Goal: Information Seeking & Learning: Check status

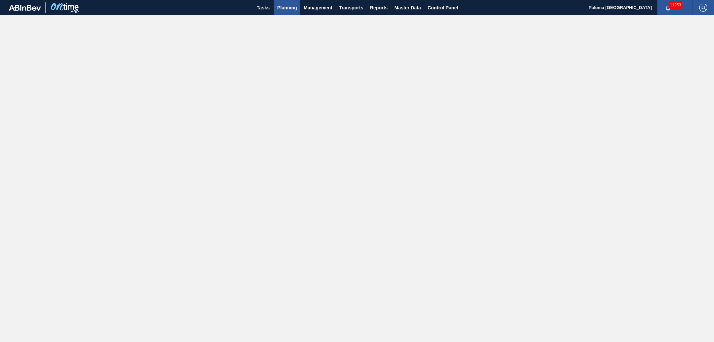
click at [286, 7] on span "Planning" at bounding box center [287, 8] width 20 height 8
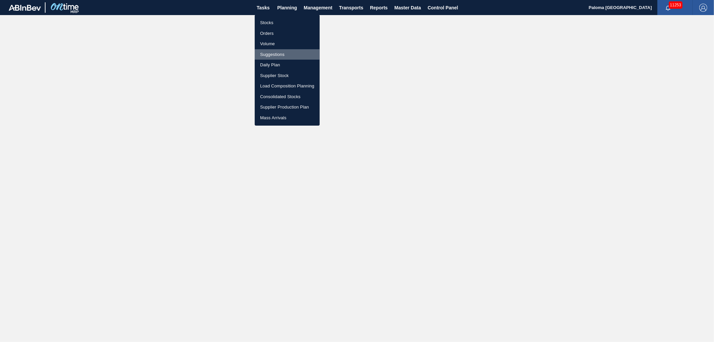
click at [278, 55] on li "Suggestions" at bounding box center [287, 54] width 65 height 11
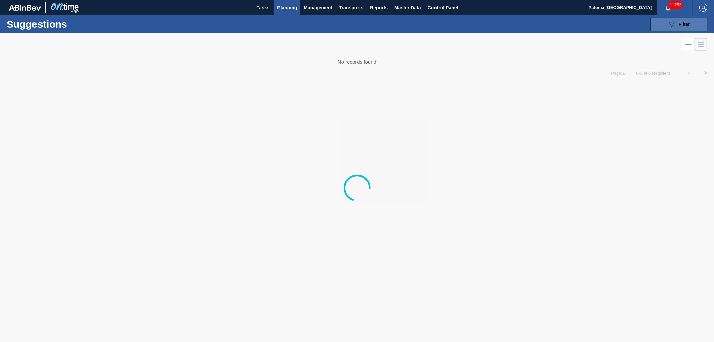
click at [676, 26] on icon "089F7B8B-B2A5-4AFE-B5C0-19BA573D28AC" at bounding box center [672, 24] width 8 height 8
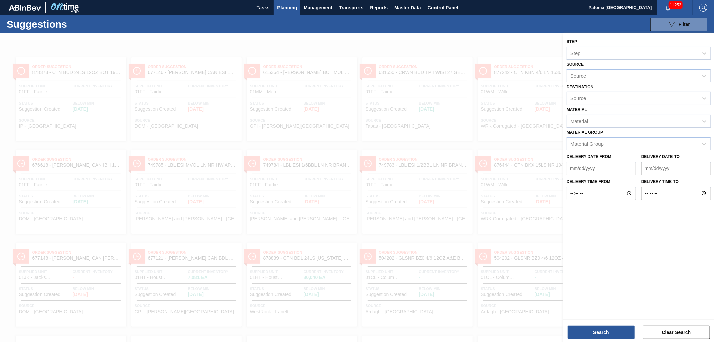
click at [602, 95] on div "Source" at bounding box center [632, 99] width 131 height 10
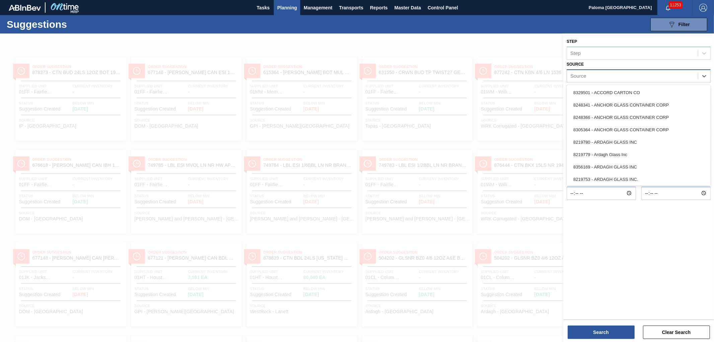
click at [604, 75] on div "Source" at bounding box center [632, 76] width 131 height 10
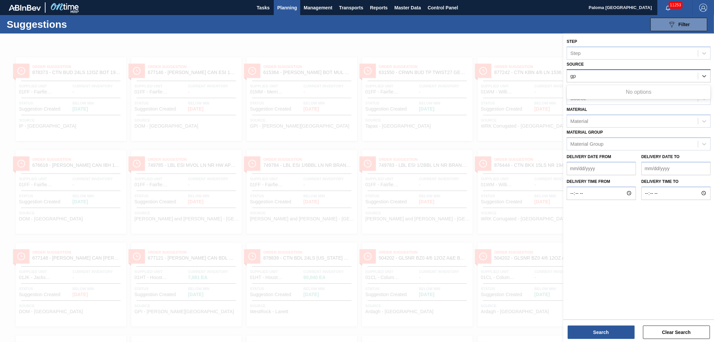
type input "g"
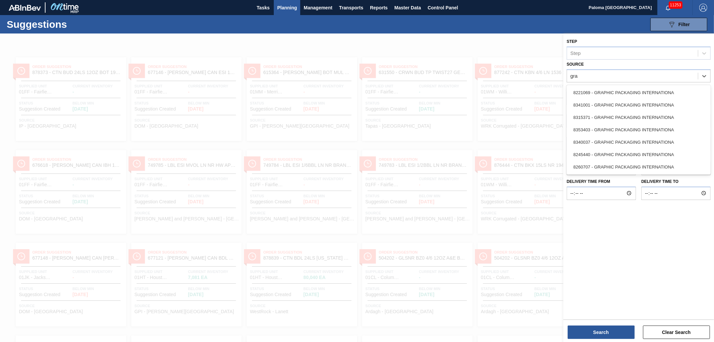
type input "gra"
click at [533, 50] on div at bounding box center [357, 204] width 714 height 342
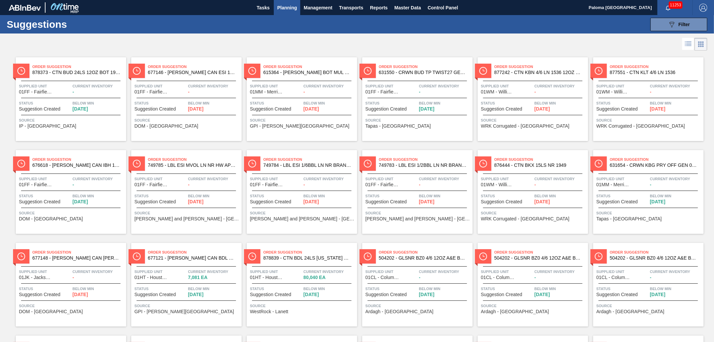
click at [281, 3] on button "Planning" at bounding box center [287, 7] width 26 height 15
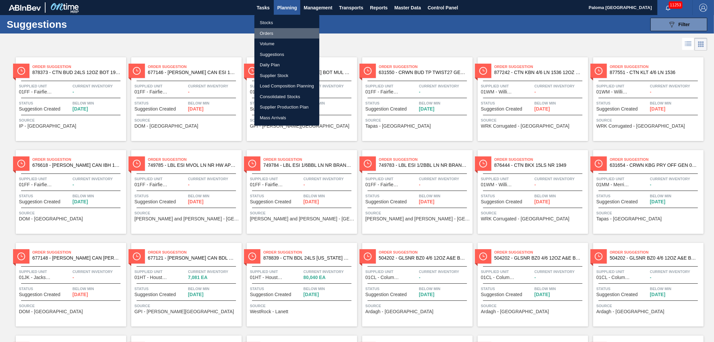
click at [273, 31] on li "Orders" at bounding box center [286, 33] width 65 height 11
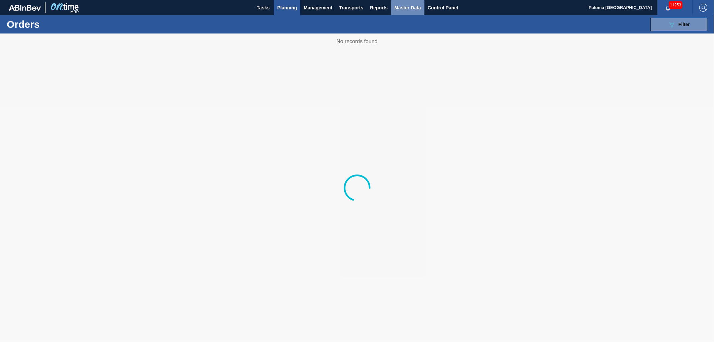
click at [405, 5] on span "Master Data" at bounding box center [407, 8] width 26 height 8
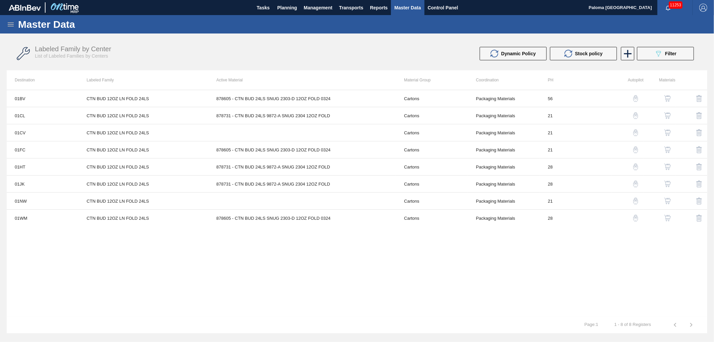
click at [12, 25] on icon at bounding box center [11, 24] width 8 height 8
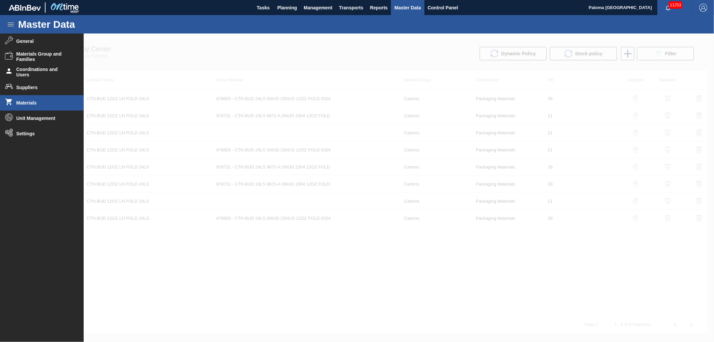
click at [28, 103] on span "Materials" at bounding box center [43, 102] width 55 height 5
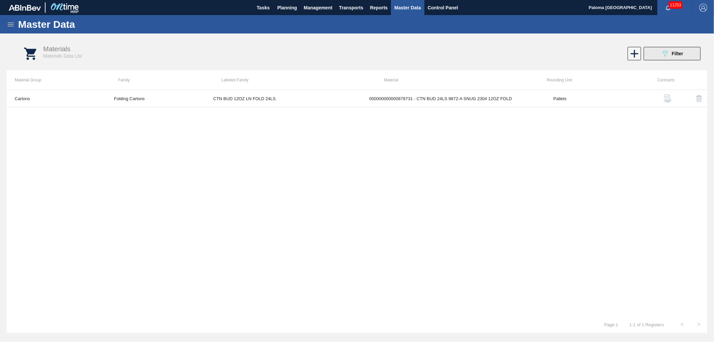
click at [655, 57] on button "089F7B8B-B2A5-4AFE-B5C0-19BA573D28AC Filter" at bounding box center [672, 53] width 57 height 13
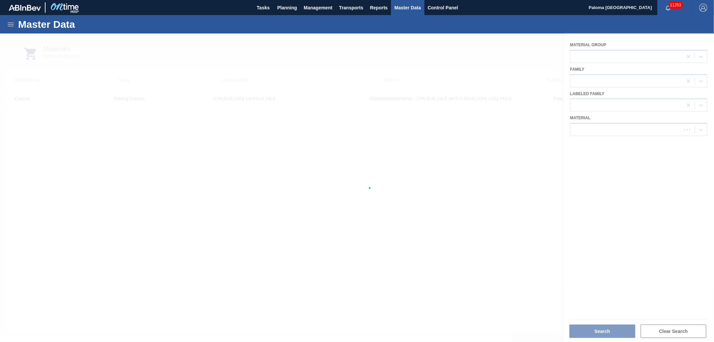
click at [593, 128] on div at bounding box center [357, 187] width 714 height 308
click at [593, 128] on div "000000000000878731 - CTN BUD 24LS 9872-A SNUG 2304 12OZ FOLD" at bounding box center [628, 130] width 109 height 6
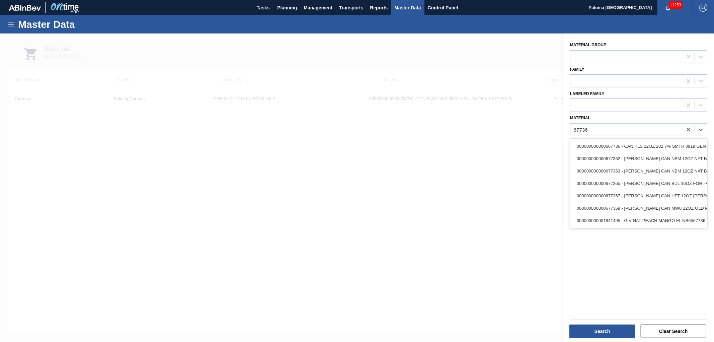
type input "677363"
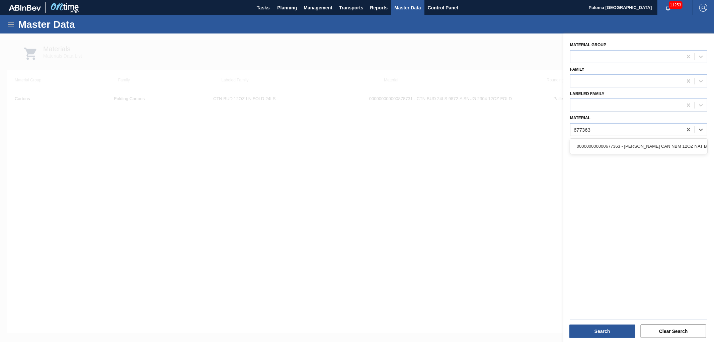
drag, startPoint x: 608, startPoint y: 144, endPoint x: 608, endPoint y: 163, distance: 19.1
click at [608, 145] on div "000000000000677363 - [PERSON_NAME] CAN NBM 12OZ NAT BOH TWNSTK 30/12 C" at bounding box center [638, 146] width 137 height 12
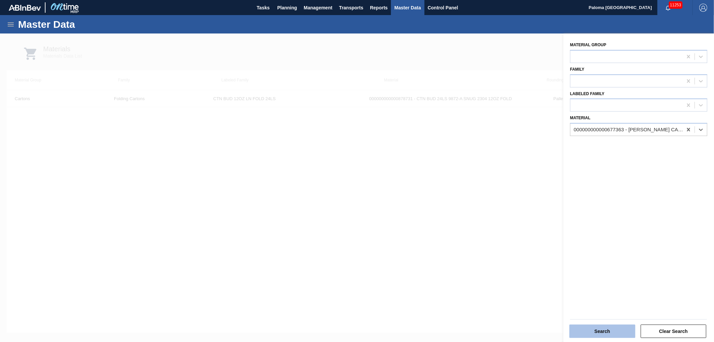
click at [604, 327] on button "Search" at bounding box center [603, 330] width 66 height 13
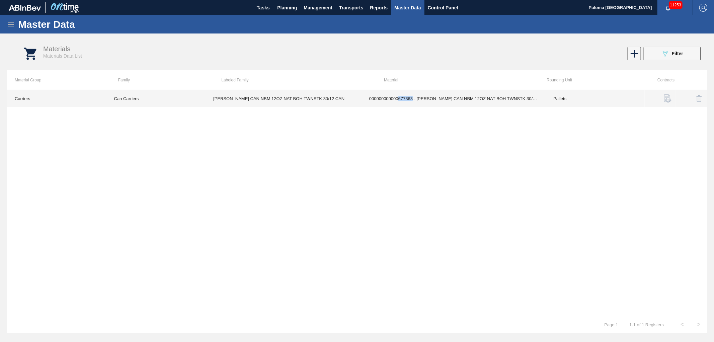
drag, startPoint x: 412, startPoint y: 99, endPoint x: 398, endPoint y: 99, distance: 14.4
click at [398, 99] on td "000000000000677363 - [PERSON_NAME] CAN NBM 12OZ NAT BOH TWNSTK 30/12 C" at bounding box center [453, 98] width 184 height 17
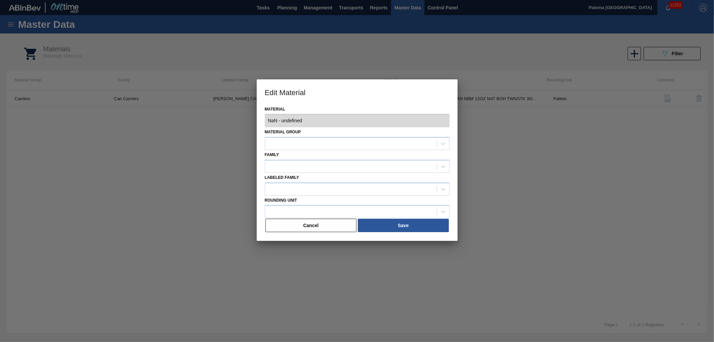
type input "677363 - 000000000000677363 - CARR CAN NBM 12OZ NAT BOH TWNSTK 30/12 C"
copy td "677363"
drag, startPoint x: 327, startPoint y: 225, endPoint x: 319, endPoint y: 100, distance: 125.5
click at [327, 221] on button "Cancel" at bounding box center [311, 225] width 91 height 13
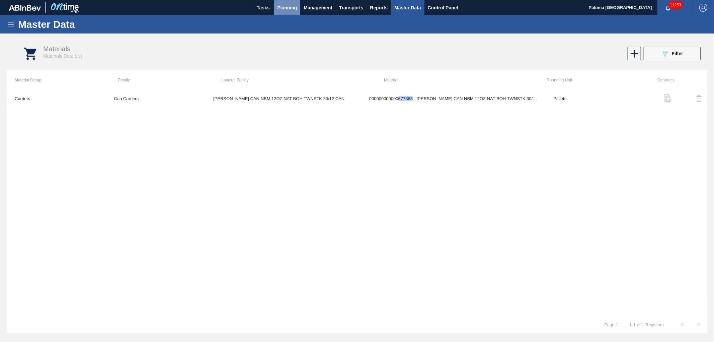
click at [286, 8] on span "Planning" at bounding box center [287, 8] width 20 height 8
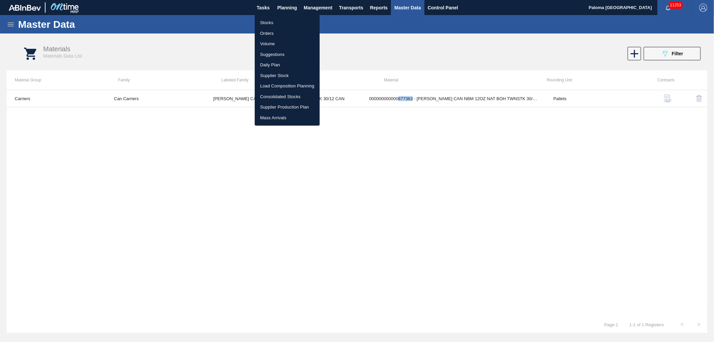
click at [288, 52] on li "Suggestions" at bounding box center [287, 54] width 65 height 11
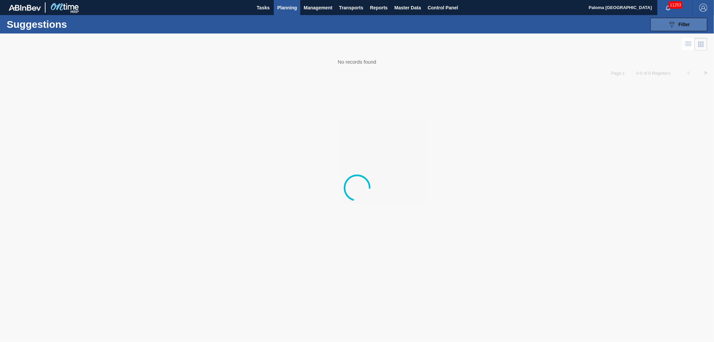
click at [670, 25] on icon "089F7B8B-B2A5-4AFE-B5C0-19BA573D28AC" at bounding box center [672, 24] width 8 height 8
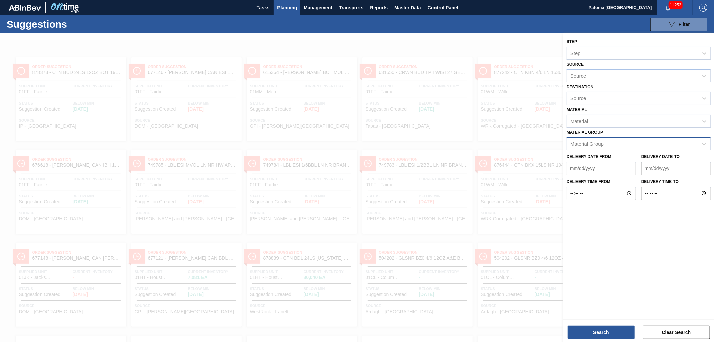
click at [575, 143] on div "Material Group" at bounding box center [587, 144] width 33 height 6
click at [599, 141] on div "Material Group" at bounding box center [587, 144] width 33 height 6
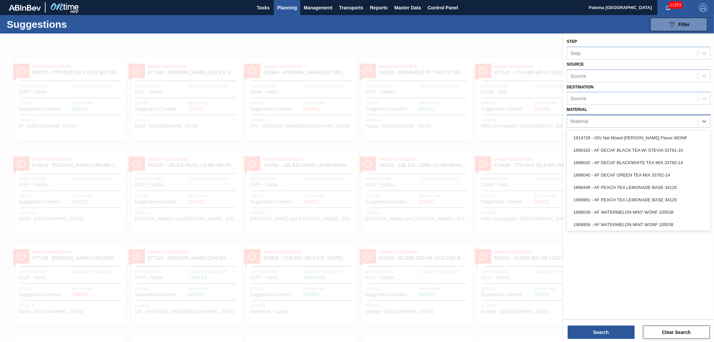
click at [593, 122] on div "Material" at bounding box center [632, 122] width 131 height 10
paste input "677363"
type input "677363"
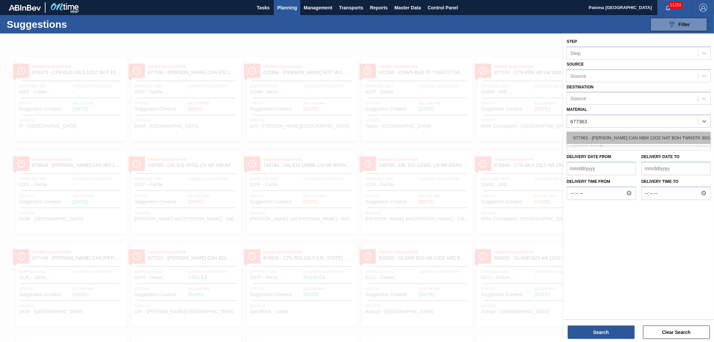
click at [594, 136] on div "677363 - [PERSON_NAME] CAN NBM 12OZ NAT BOH TWNSTK 30/12 C" at bounding box center [639, 138] width 144 height 12
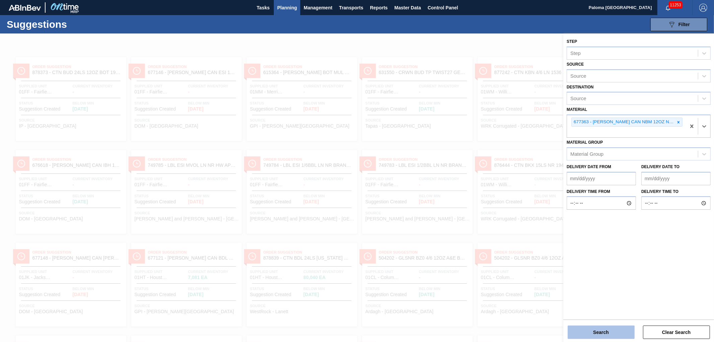
click at [578, 329] on button "Search" at bounding box center [601, 331] width 67 height 13
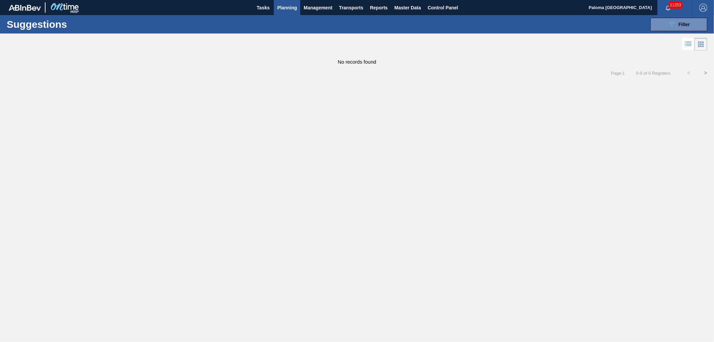
click at [688, 45] on icon at bounding box center [688, 44] width 8 height 8
click at [671, 28] on icon "089F7B8B-B2A5-4AFE-B5C0-19BA573D28AC" at bounding box center [672, 24] width 8 height 8
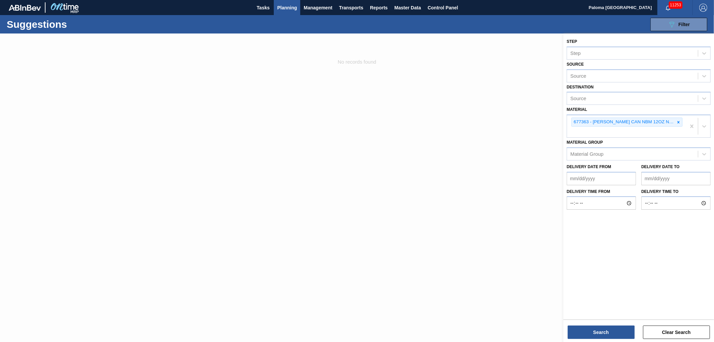
click at [282, 7] on span "Planning" at bounding box center [287, 8] width 20 height 8
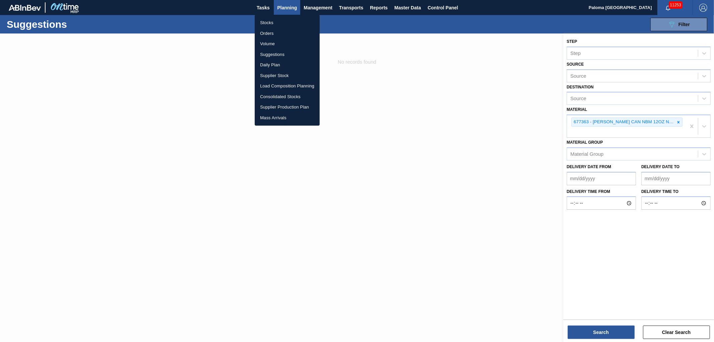
click at [262, 29] on li "Orders" at bounding box center [287, 33] width 65 height 11
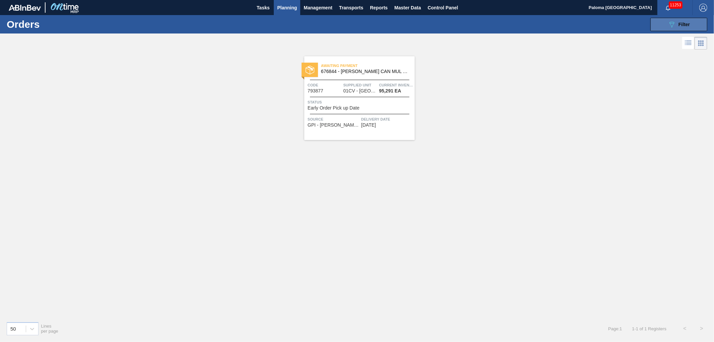
click at [666, 28] on button "089F7B8B-B2A5-4AFE-B5C0-19BA573D28AC Filter" at bounding box center [679, 24] width 57 height 13
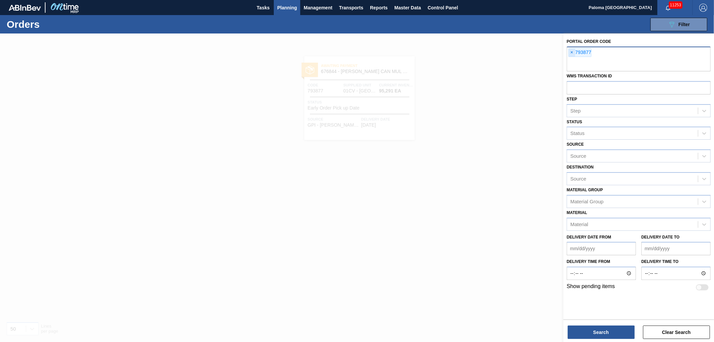
click at [574, 54] on span "×" at bounding box center [572, 53] width 6 height 8
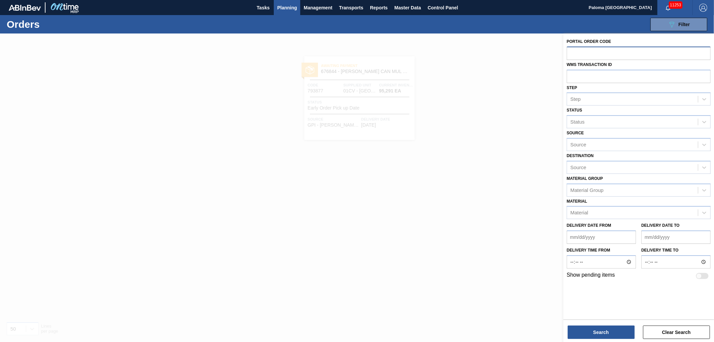
click at [669, 17] on div "089F7B8B-B2A5-4AFE-B5C0-19BA573D28AC Filter Portal Order Code WMS Transaction I…" at bounding box center [409, 24] width 602 height 20
click at [669, 22] on icon "089F7B8B-B2A5-4AFE-B5C0-19BA573D28AC" at bounding box center [672, 24] width 8 height 8
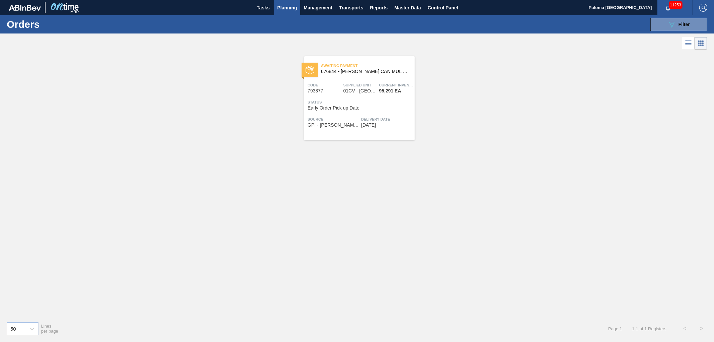
click at [685, 42] on icon at bounding box center [688, 43] width 8 height 8
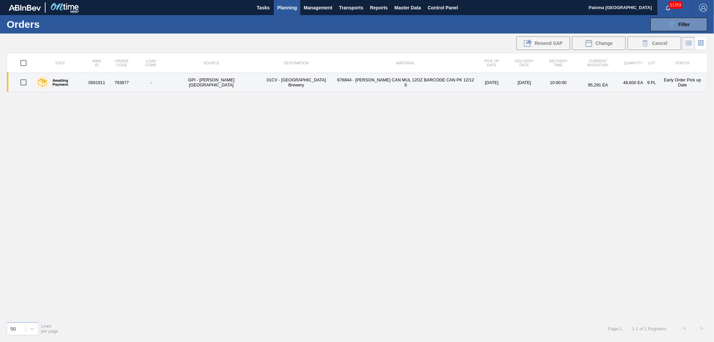
click at [335, 88] on td "676844 - CARR CAN MUL 12OZ BARCODE CAN PK 12/12 S" at bounding box center [405, 82] width 141 height 19
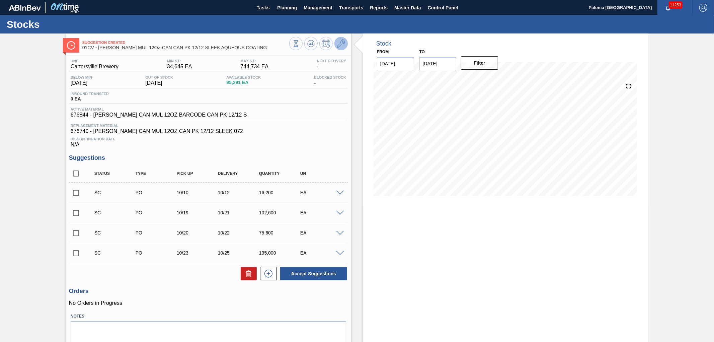
click at [345, 44] on button at bounding box center [341, 43] width 13 height 13
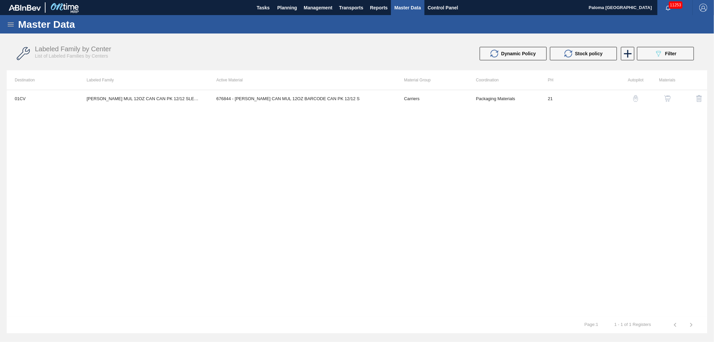
click at [671, 98] on div "button" at bounding box center [668, 98] width 8 height 7
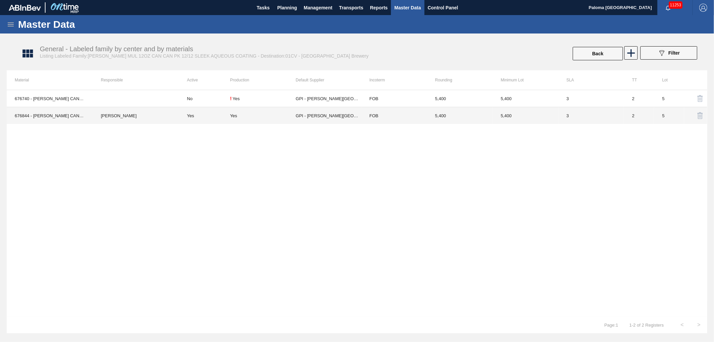
click at [352, 116] on td "GPI - W. Monroe" at bounding box center [329, 115] width 66 height 17
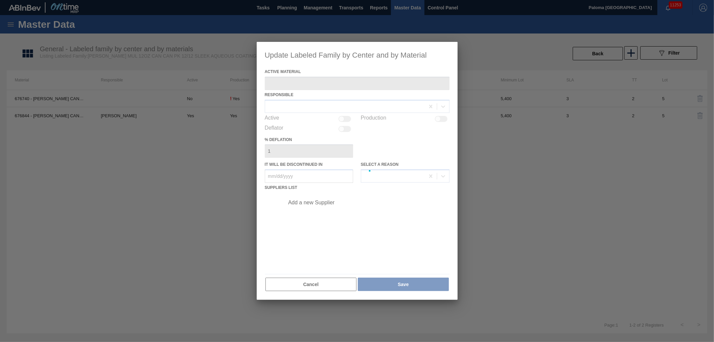
type Material "676844 - CARR CAN MUL 12OZ BARCODE CAN PK 12/12 S"
checkbox input "true"
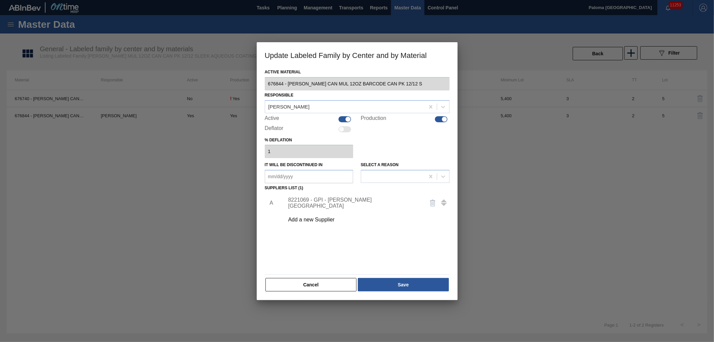
click at [336, 200] on div "8221069 - GPI - W. Monroe" at bounding box center [353, 203] width 131 height 12
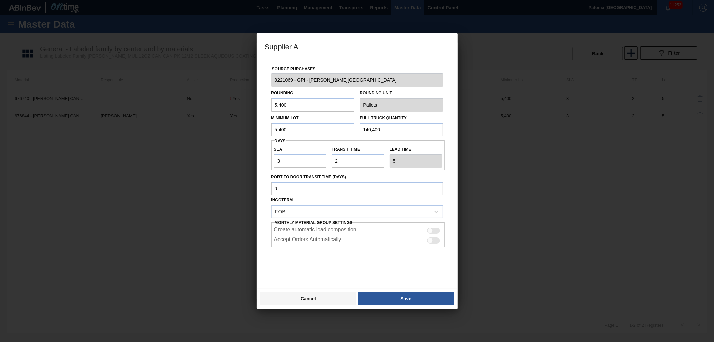
click at [322, 295] on button "Cancel" at bounding box center [308, 298] width 97 height 13
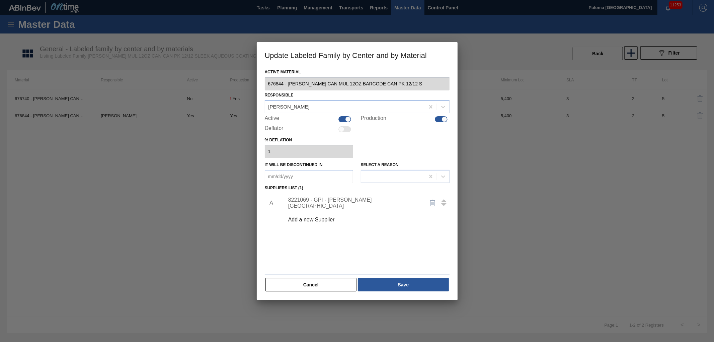
click at [346, 275] on div "Active Material 676844 - CARR CAN MUL 12OZ BARCODE CAN PK 12/12 S Responsible J…" at bounding box center [357, 179] width 185 height 225
click at [346, 280] on button "Cancel" at bounding box center [311, 284] width 91 height 13
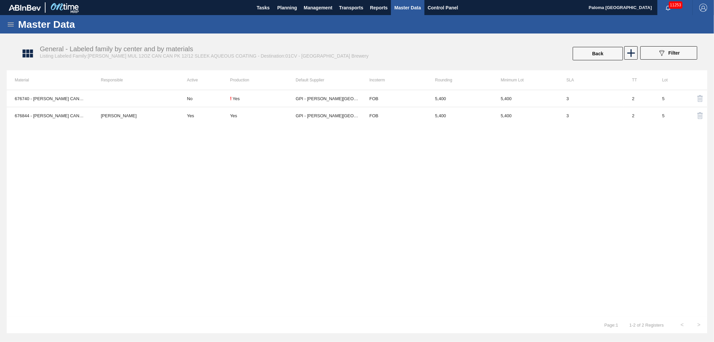
click at [12, 26] on icon at bounding box center [11, 24] width 6 height 4
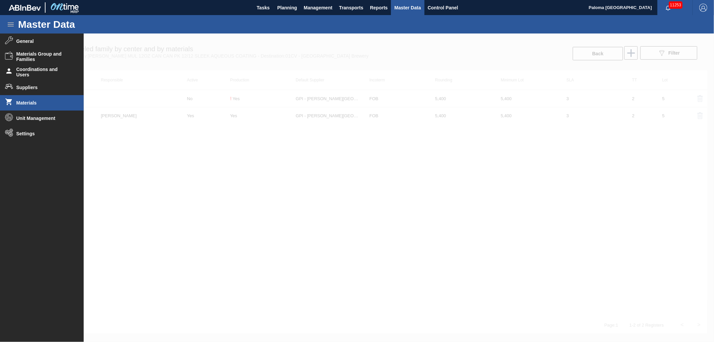
click at [37, 102] on span "Materials" at bounding box center [43, 102] width 55 height 5
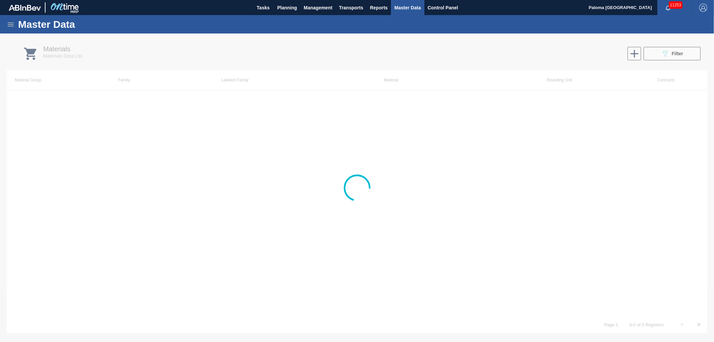
click at [673, 55] on div at bounding box center [357, 187] width 714 height 308
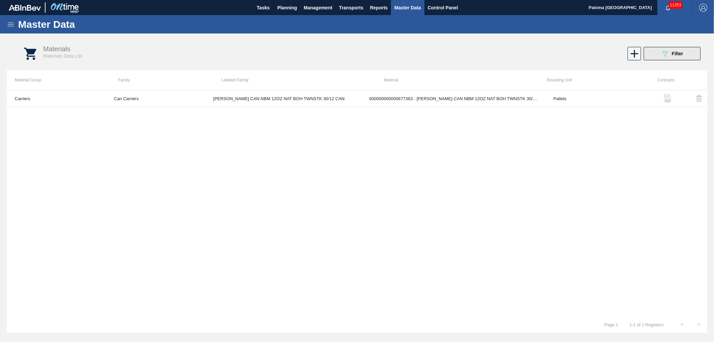
click at [677, 58] on button "089F7B8B-B2A5-4AFE-B5C0-19BA573D28AC Filter" at bounding box center [672, 53] width 57 height 13
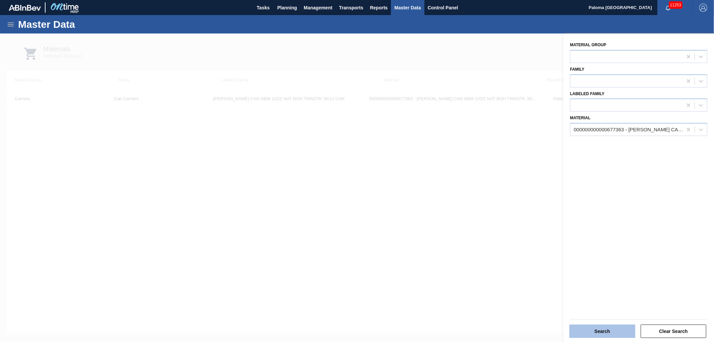
click at [586, 334] on button "Search" at bounding box center [603, 330] width 66 height 13
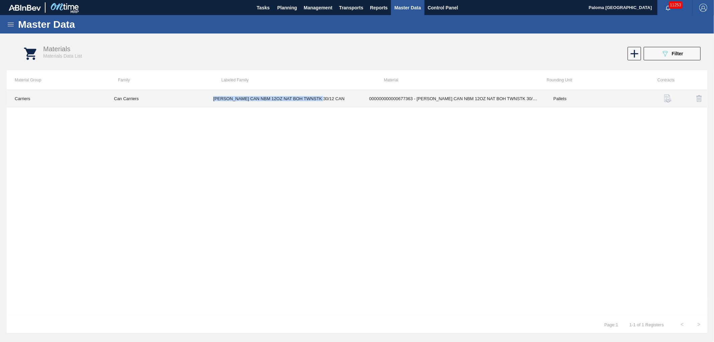
drag, startPoint x: 325, startPoint y: 102, endPoint x: 210, endPoint y: 102, distance: 115.2
click at [210, 102] on td "[PERSON_NAME] CAN NBM 12OZ NAT BOH TWNSTK 30/12 CAN" at bounding box center [283, 98] width 156 height 17
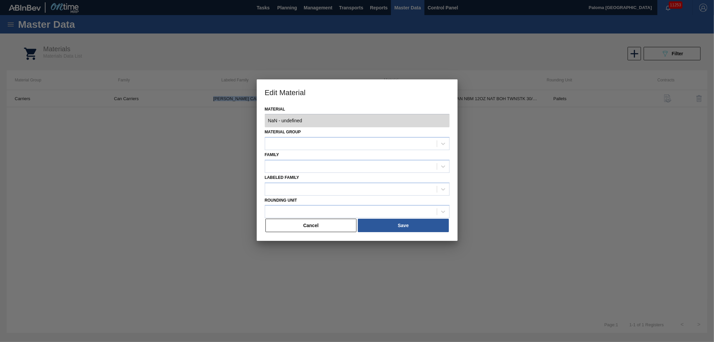
type input "677363 - 000000000000677363 - CARR CAN NBM 12OZ NAT BOH TWNSTK 30/12 C"
copy td "[PERSON_NAME] CAN NBM 12OZ NAT BOH TWNSTK 30/12 CAN"
click at [311, 227] on button "Cancel" at bounding box center [311, 225] width 91 height 13
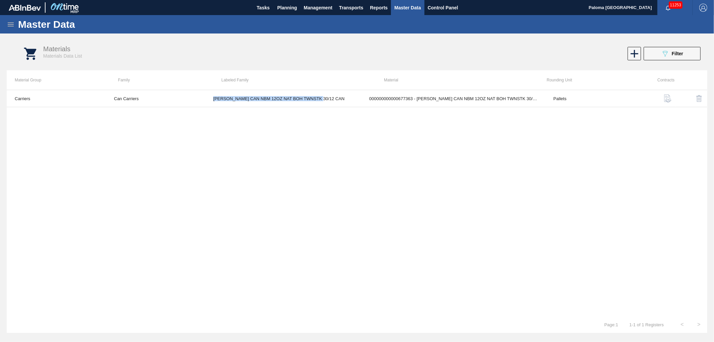
click at [9, 24] on icon at bounding box center [11, 24] width 6 height 4
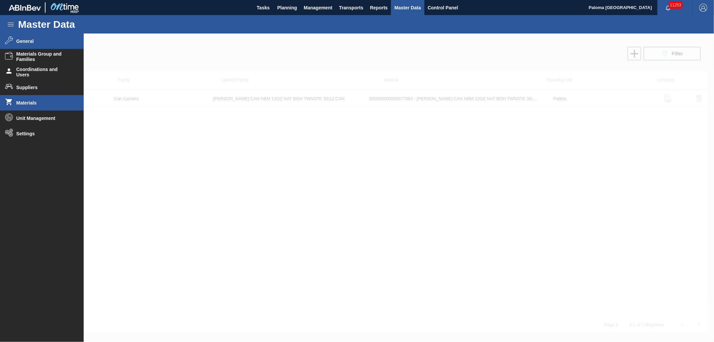
click at [15, 41] on li "General" at bounding box center [42, 40] width 84 height 15
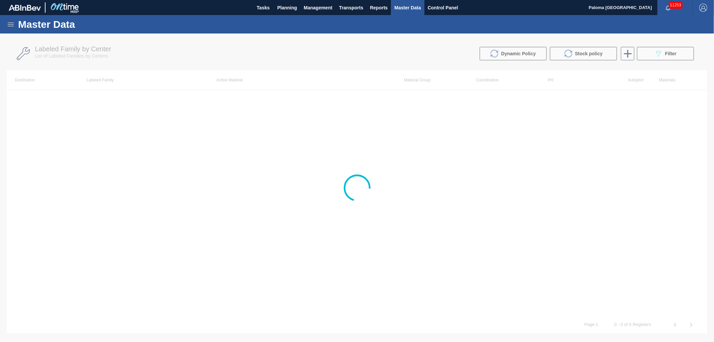
click at [650, 53] on div at bounding box center [357, 187] width 714 height 308
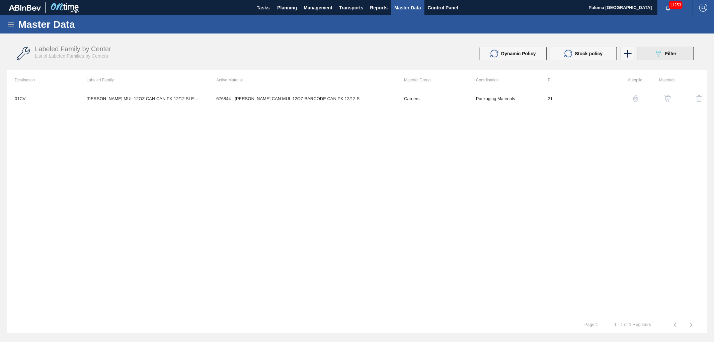
click at [654, 54] on button "089F7B8B-B2A5-4AFE-B5C0-19BA573D28AC Filter" at bounding box center [665, 53] width 57 height 13
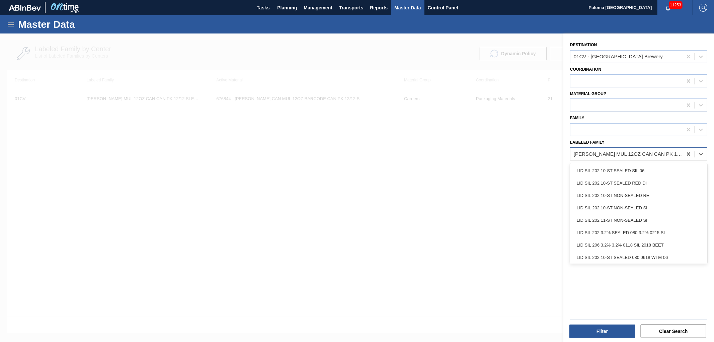
click at [621, 151] on div "CARR MUL 12OZ CAN CAN PK 12/12 SLEEK AQUEOUS COATING" at bounding box center [628, 154] width 109 height 6
paste Family "[PERSON_NAME] CAN NBM 12OZ NAT BOH TWNSTK 30/12 CAN"
type Family "[PERSON_NAME] CAN NBM 12OZ NAT BOH TWNSTK 30/12 CAN"
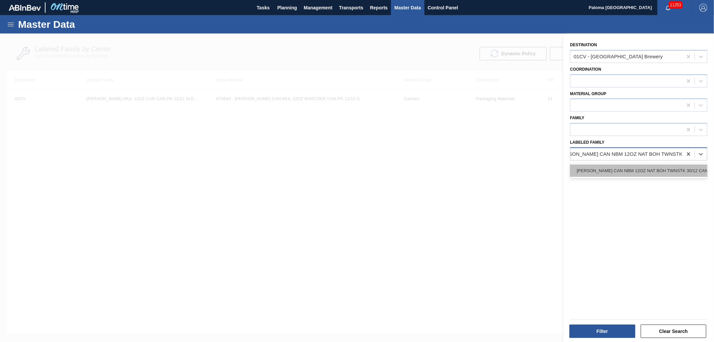
click at [620, 165] on div "[PERSON_NAME] CAN NBM 12OZ NAT BOH TWNSTK 30/12 CAN" at bounding box center [638, 170] width 137 height 12
drag, startPoint x: 687, startPoint y: 56, endPoint x: 660, endPoint y: 98, distance: 49.8
click at [687, 56] on icon at bounding box center [688, 56] width 7 height 7
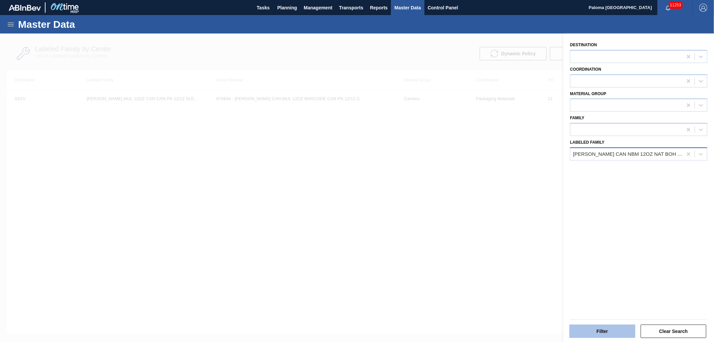
click at [585, 330] on button "Filter" at bounding box center [603, 330] width 66 height 13
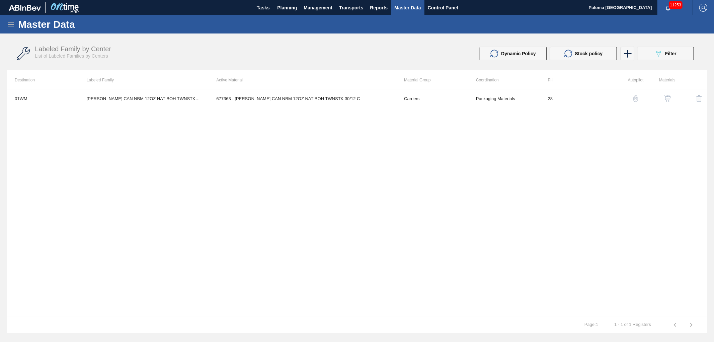
click at [672, 99] on button "button" at bounding box center [668, 98] width 16 height 16
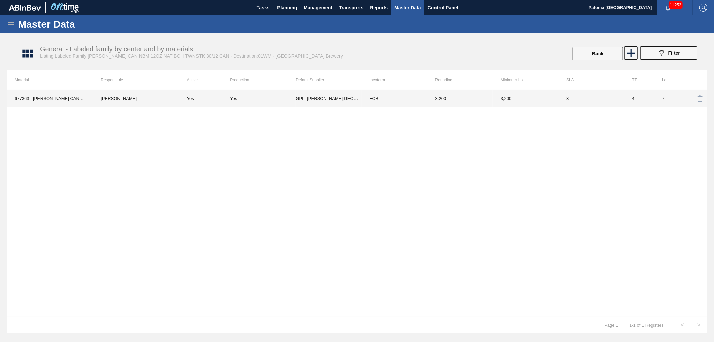
click at [444, 101] on td "3,200" at bounding box center [460, 98] width 66 height 17
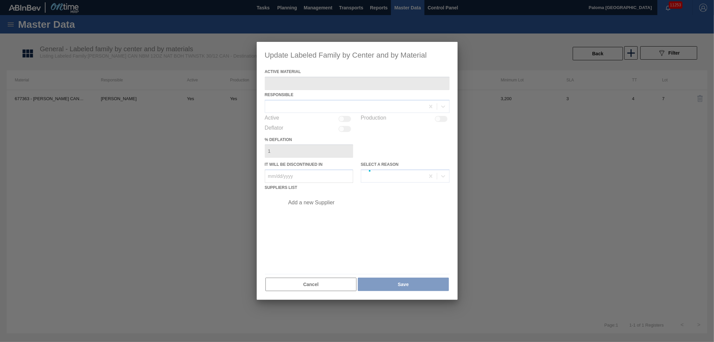
type Material "677363 - [PERSON_NAME] CAN NBM 12OZ NAT BOH TWNSTK 30/12 C"
checkbox input "true"
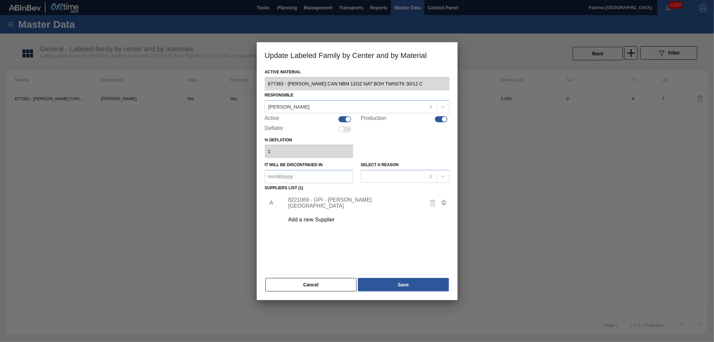
click at [338, 202] on div "8221069 - GPI - W. Monroe" at bounding box center [353, 203] width 131 height 12
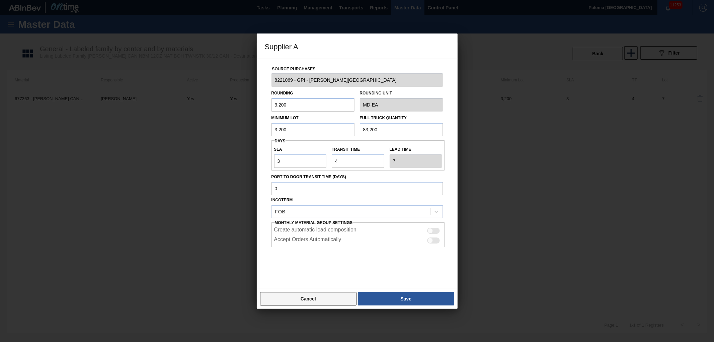
click at [337, 302] on button "Cancel" at bounding box center [308, 298] width 97 height 13
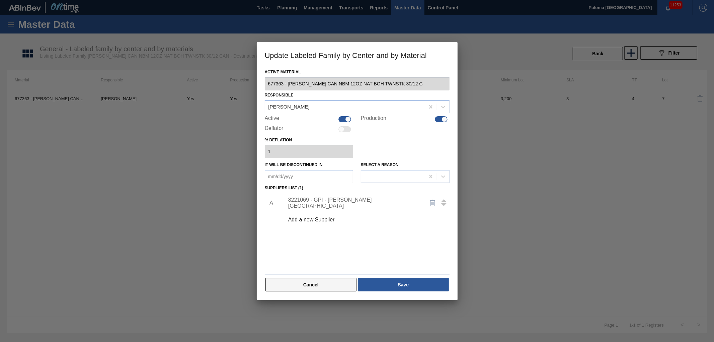
click at [303, 288] on button "Cancel" at bounding box center [311, 284] width 91 height 13
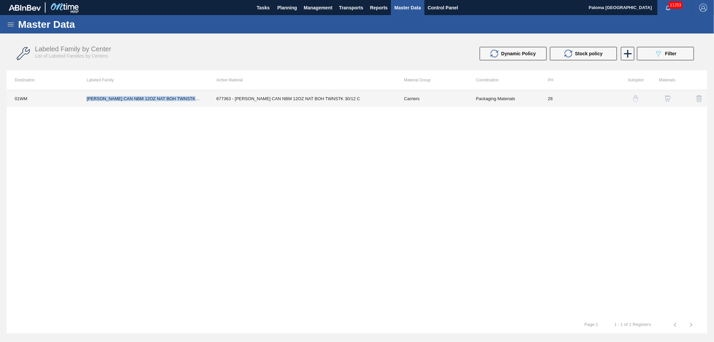
drag, startPoint x: 196, startPoint y: 102, endPoint x: 85, endPoint y: 98, distance: 110.9
click at [85, 98] on td "[PERSON_NAME] CAN NBM 12OZ NAT BOH TWNSTK 30/12 CAN" at bounding box center [144, 98] width 130 height 17
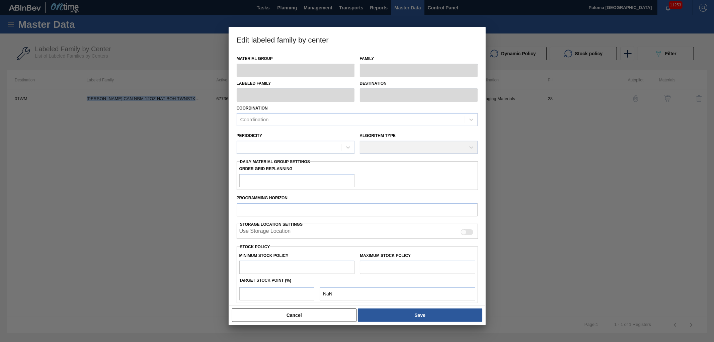
copy td "[PERSON_NAME] CAN NBM 12OZ NAT BOH TWNSTK 30/12 CAN"
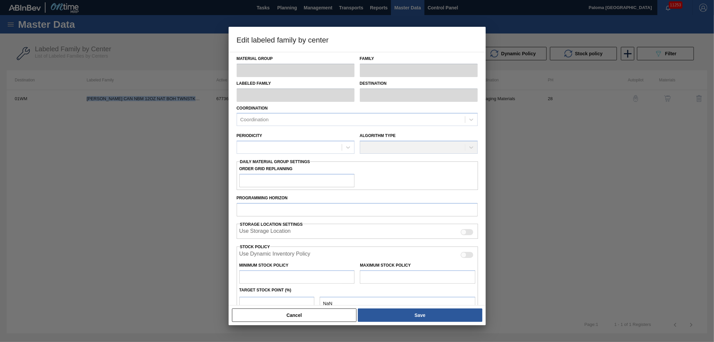
click at [289, 320] on button "Cancel" at bounding box center [294, 314] width 125 height 13
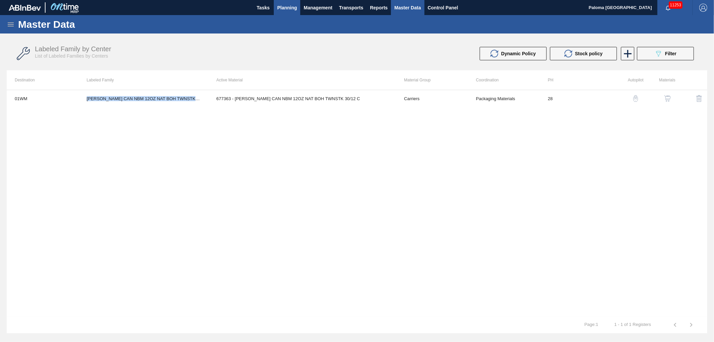
click at [288, 6] on span "Planning" at bounding box center [287, 8] width 20 height 8
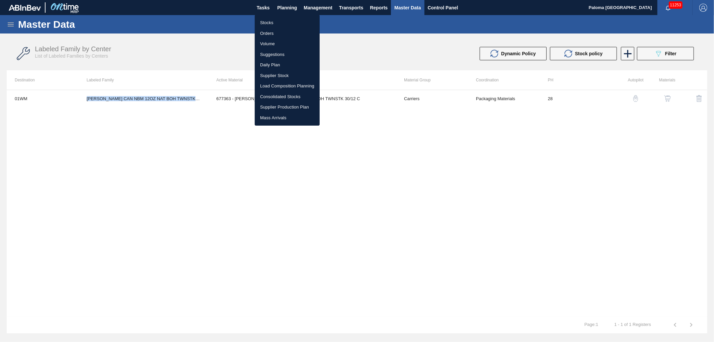
click at [268, 21] on li "Stocks" at bounding box center [287, 22] width 65 height 11
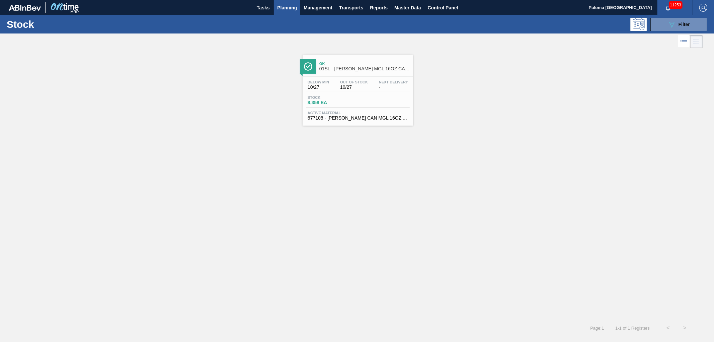
click at [358, 87] on span "10/27" at bounding box center [354, 87] width 28 height 5
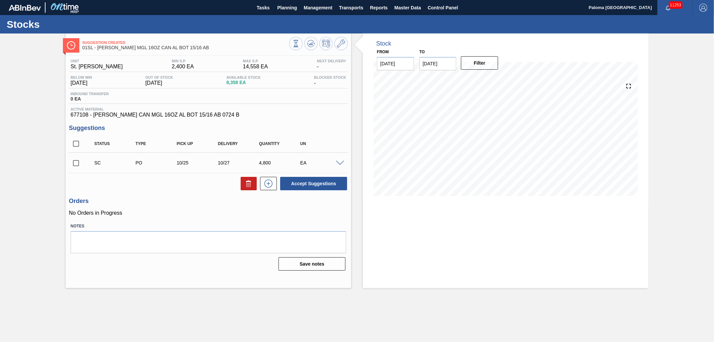
click at [341, 165] on span at bounding box center [340, 163] width 8 height 5
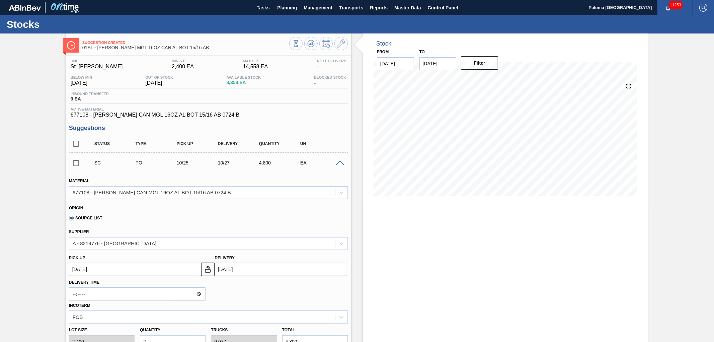
click at [341, 165] on span at bounding box center [340, 163] width 8 height 5
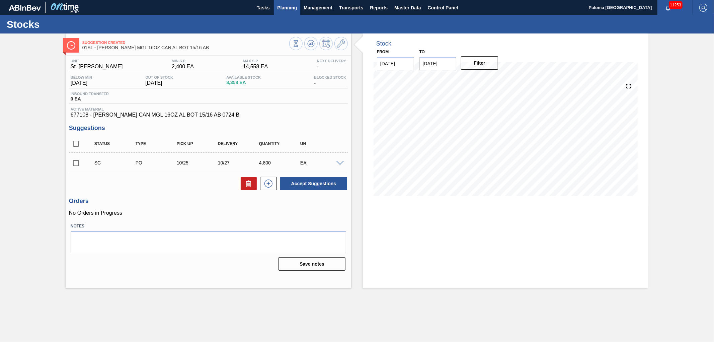
click at [295, 5] on span "Planning" at bounding box center [287, 8] width 20 height 8
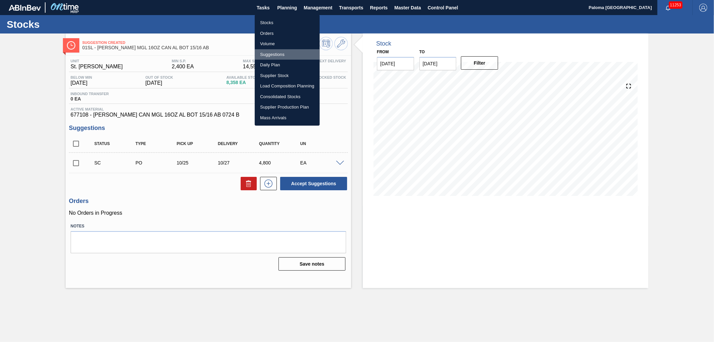
click at [273, 51] on li "Suggestions" at bounding box center [287, 54] width 65 height 11
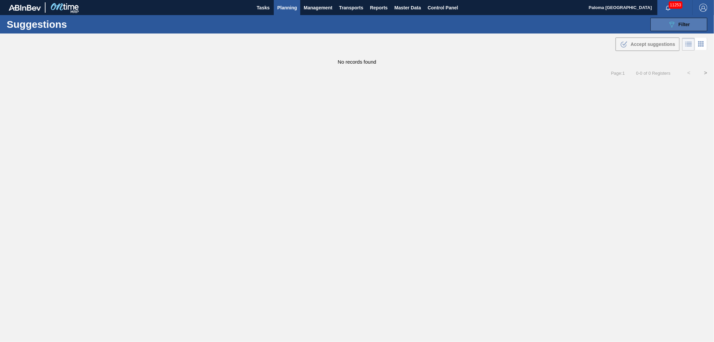
click at [669, 23] on icon "089F7B8B-B2A5-4AFE-B5C0-19BA573D28AC" at bounding box center [672, 24] width 8 height 8
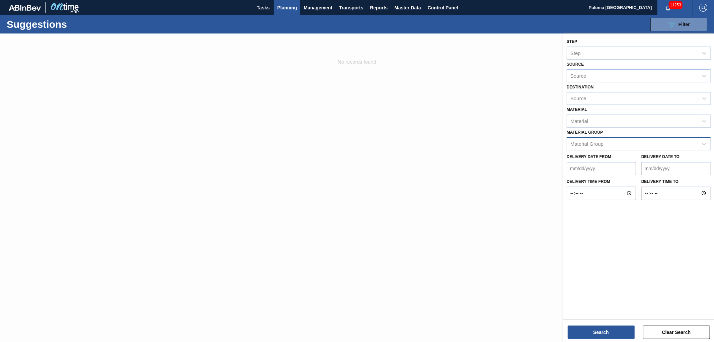
click at [587, 145] on div "Material Group" at bounding box center [587, 144] width 33 height 6
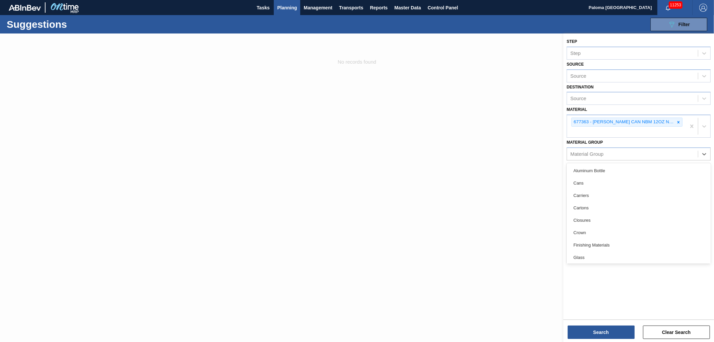
click at [533, 171] on div at bounding box center [357, 204] width 714 height 342
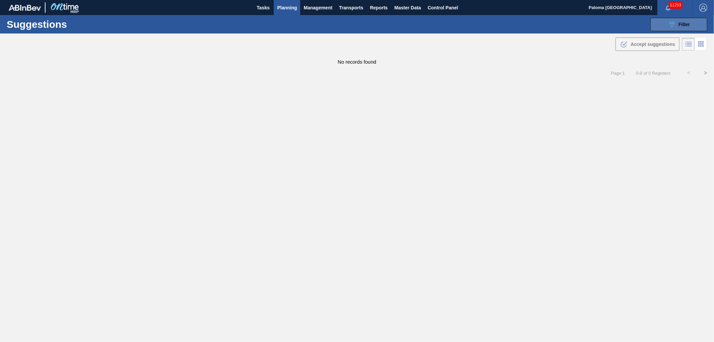
click at [661, 25] on button "089F7B8B-B2A5-4AFE-B5C0-19BA573D28AC Filter" at bounding box center [679, 24] width 57 height 13
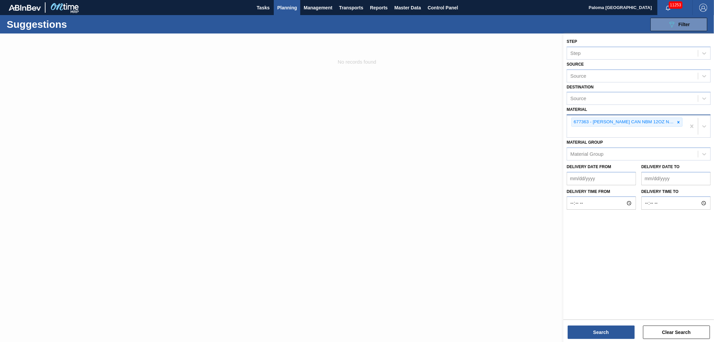
click at [678, 123] on div at bounding box center [678, 122] width 7 height 8
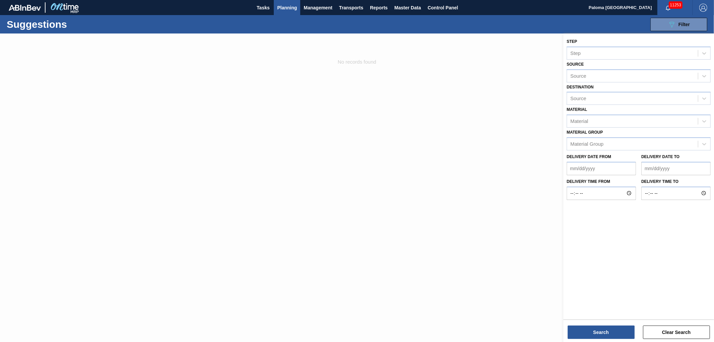
click at [589, 339] on div "Step Step Source Source Destination Source Material Material Material Group Mat…" at bounding box center [639, 188] width 151 height 310
click at [596, 332] on button "Search" at bounding box center [601, 331] width 67 height 13
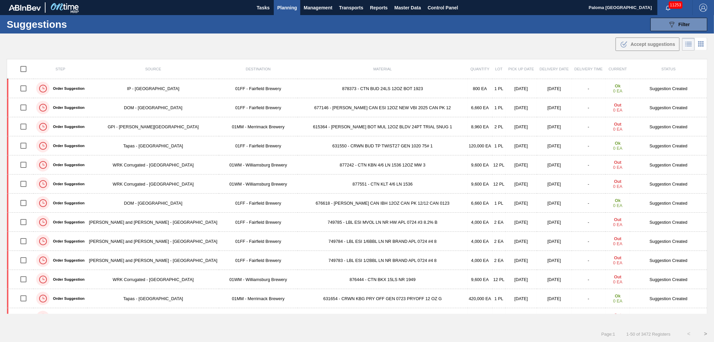
click at [493, 339] on div "Page : 1 1 - 50 of 3472 Registers < >" at bounding box center [357, 333] width 714 height 17
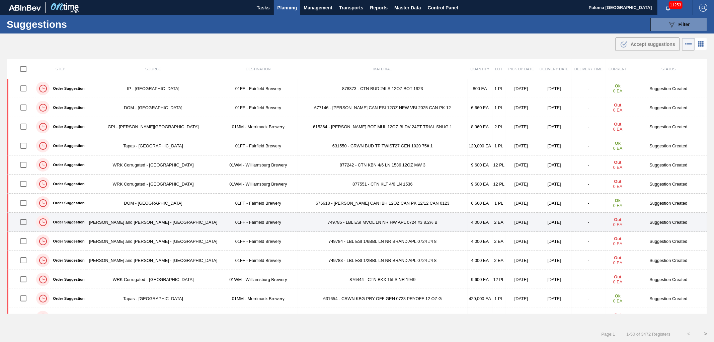
click at [133, 226] on td "[PERSON_NAME] and [PERSON_NAME] - [GEOGRAPHIC_DATA]" at bounding box center [153, 222] width 132 height 19
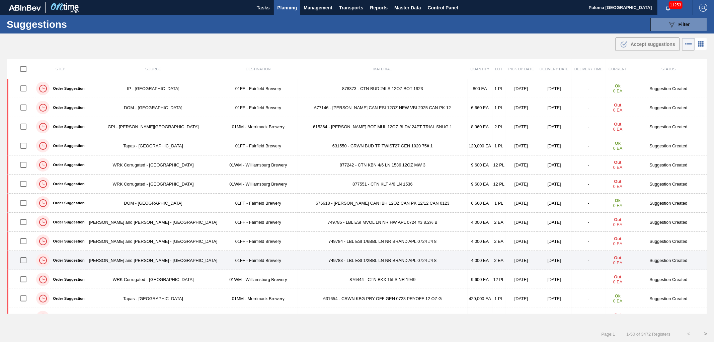
click at [298, 261] on td "749783 - LBL ESI 1/2BBL LN NR BRAND APL 0724 #4 8" at bounding box center [383, 260] width 170 height 19
click at [298, 259] on td "749783 - LBL ESI 1/2BBL LN NR BRAND APL 0724 #4 8" at bounding box center [383, 260] width 170 height 19
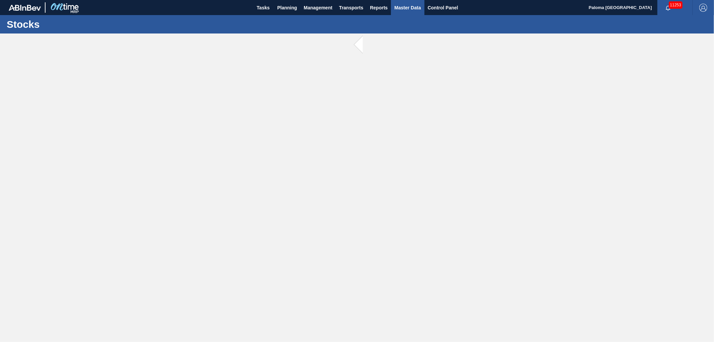
drag, startPoint x: 435, startPoint y: 12, endPoint x: 417, endPoint y: 12, distance: 18.1
click at [435, 12] on button "Control Panel" at bounding box center [443, 7] width 37 height 15
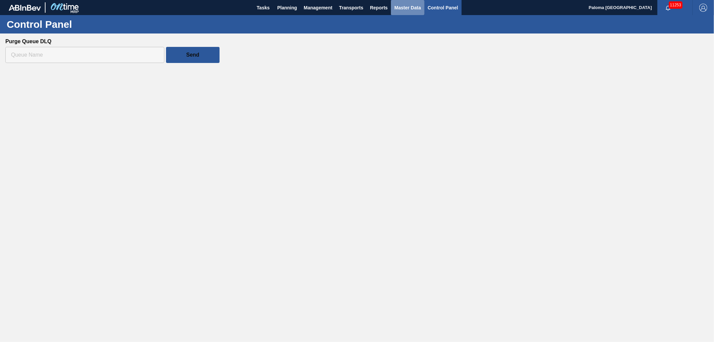
click at [399, 8] on span "Master Data" at bounding box center [407, 8] width 26 height 8
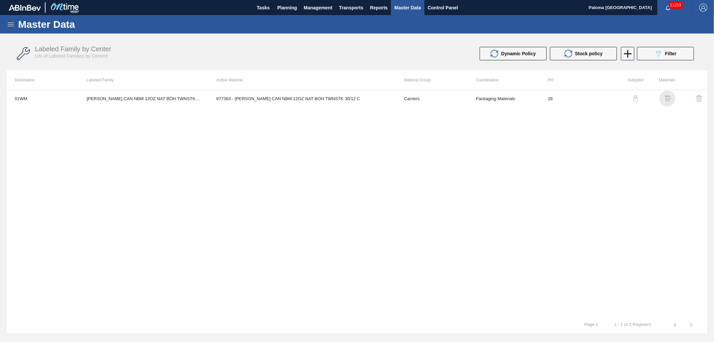
click at [667, 99] on img "button" at bounding box center [667, 98] width 7 height 7
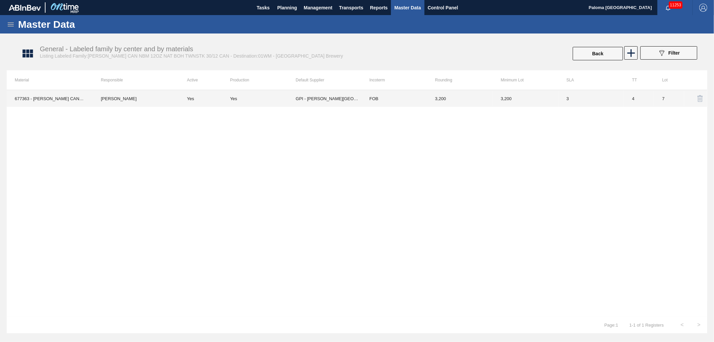
click at [351, 96] on td "GPI - W. Monroe" at bounding box center [329, 98] width 66 height 17
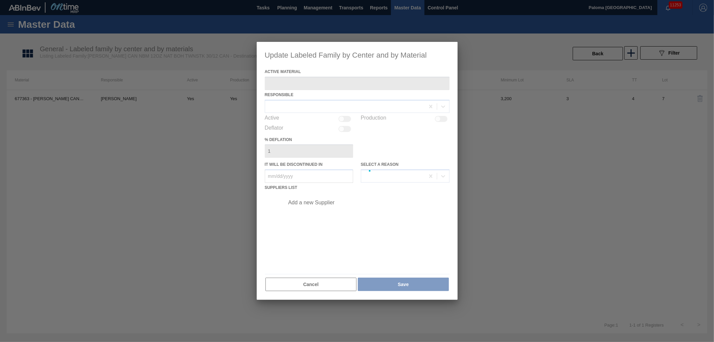
type Material "677363 - CARR CAN NBM 12OZ NAT BOH TWNSTK 30/12 C"
checkbox input "true"
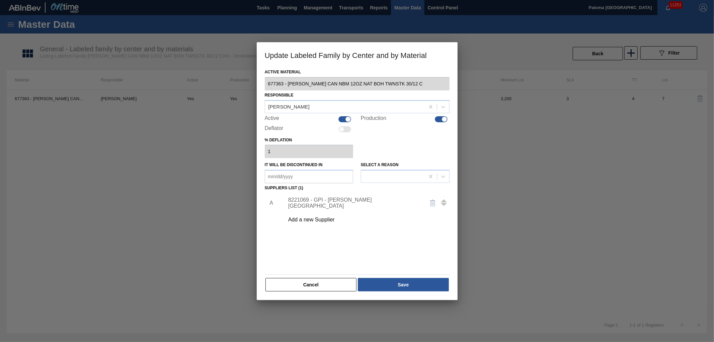
click at [313, 202] on div "8221069 - GPI - W. Monroe" at bounding box center [353, 203] width 131 height 12
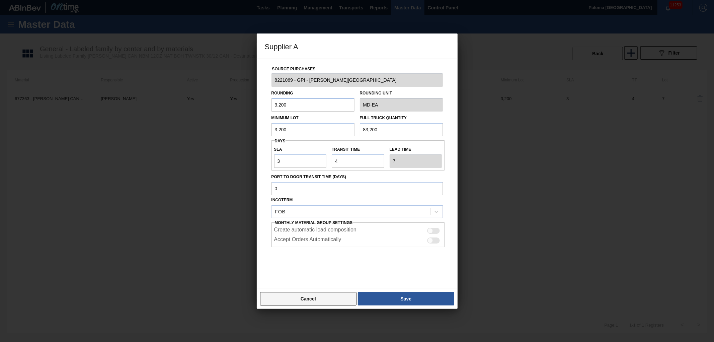
click at [302, 296] on button "Cancel" at bounding box center [308, 298] width 97 height 13
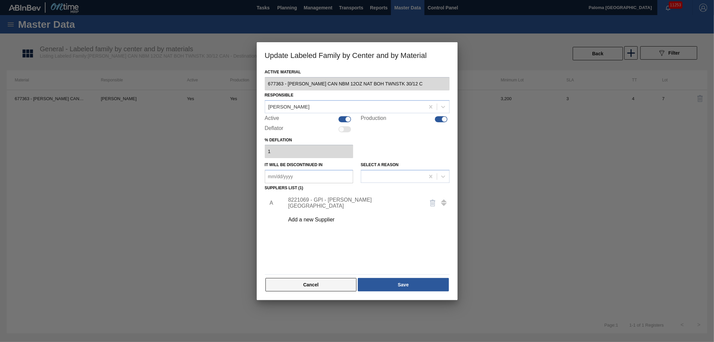
click at [300, 287] on button "Cancel" at bounding box center [311, 284] width 91 height 13
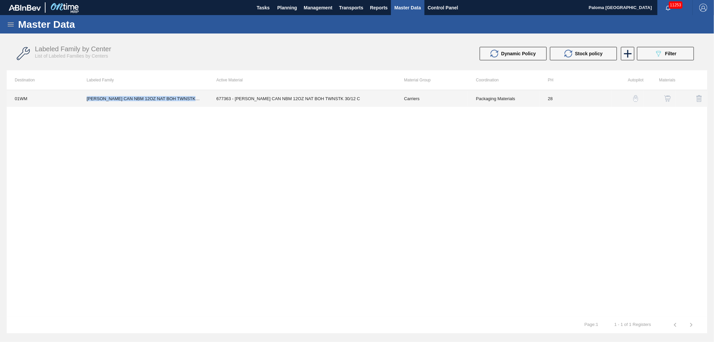
drag, startPoint x: 182, startPoint y: 102, endPoint x: 87, endPoint y: 101, distance: 95.1
click at [87, 101] on td "CARR CAN NBM 12OZ NAT BOH TWNSTK 30/12 CAN" at bounding box center [144, 98] width 130 height 17
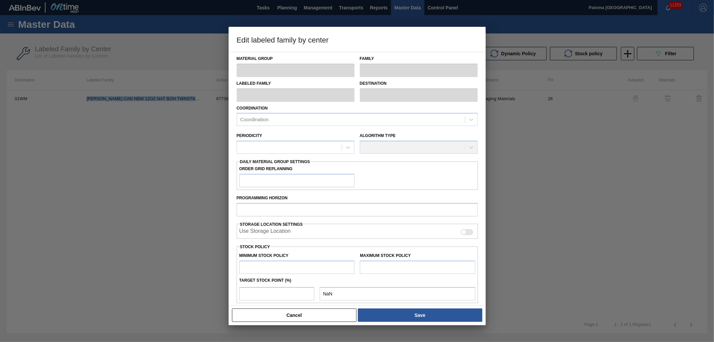
copy td "[PERSON_NAME] CAN NBM 12OZ NAT BOH TWNSTK 30/12 CAN"
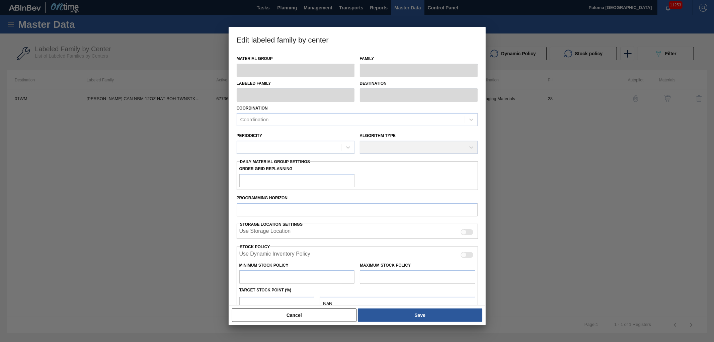
click at [294, 9] on div at bounding box center [357, 171] width 714 height 342
click at [293, 8] on div at bounding box center [357, 171] width 714 height 342
type input "Carriers"
type input "Can Carriers"
type input "[PERSON_NAME] CAN NBM 12OZ NAT BOH TWNSTK 30/12 CAN"
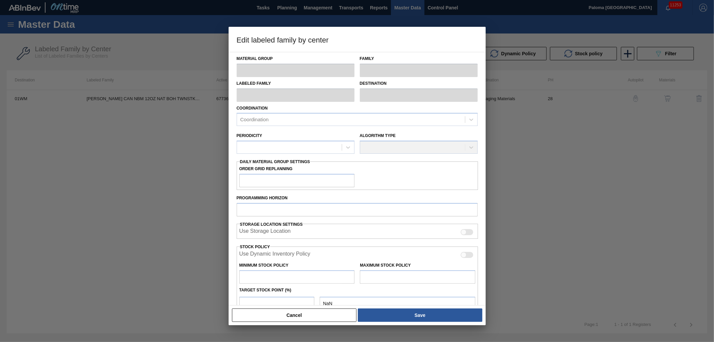
type input "01WM - Williamsburg Brewery"
type input "28"
type input "0"
type input "10,746"
type input "0"
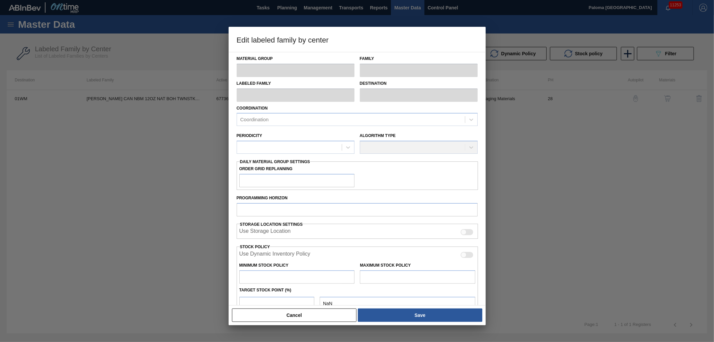
type input "0"
checkbox input "true"
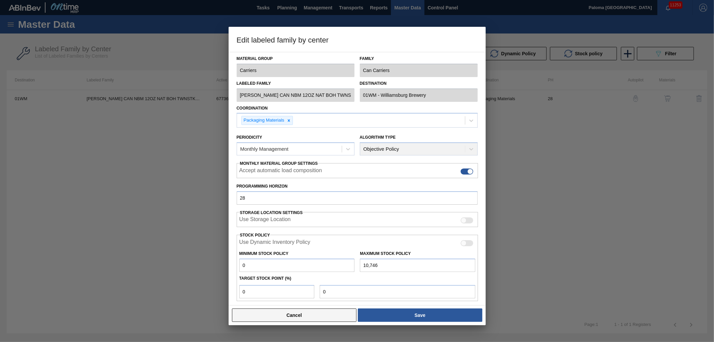
click at [288, 310] on button "Cancel" at bounding box center [294, 314] width 125 height 13
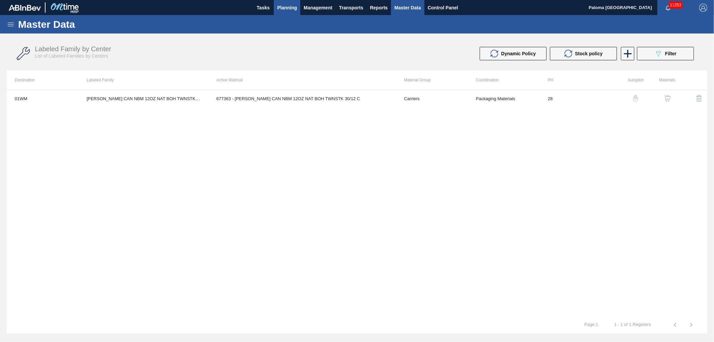
click at [279, 5] on span "Planning" at bounding box center [287, 8] width 20 height 8
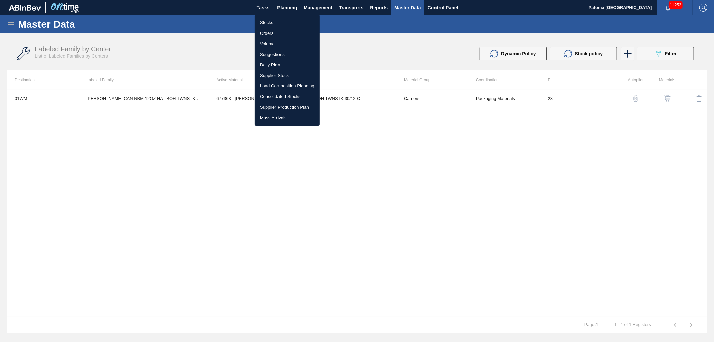
click at [270, 24] on li "Stocks" at bounding box center [287, 22] width 65 height 11
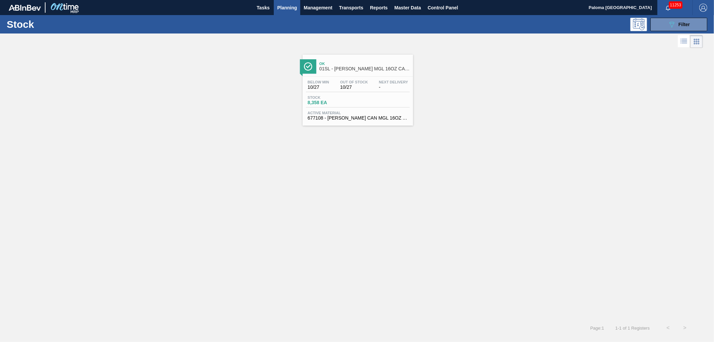
click at [668, 31] on div "Stock 089F7B8B-B2A5-4AFE-B5C0-19BA573D28AC Filter" at bounding box center [357, 24] width 714 height 18
click at [655, 24] on button "089F7B8B-B2A5-4AFE-B5C0-19BA573D28AC Filter" at bounding box center [679, 24] width 57 height 13
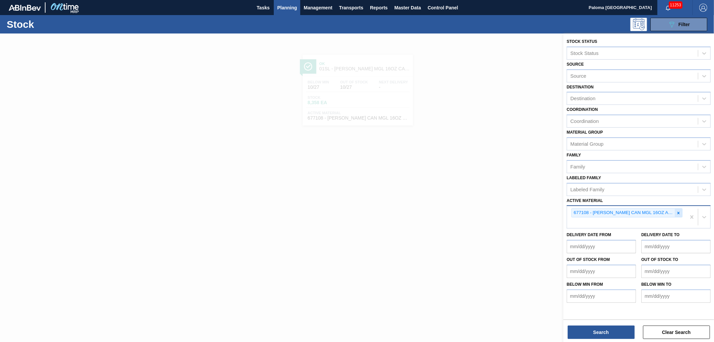
click at [676, 211] on icon at bounding box center [678, 213] width 5 height 5
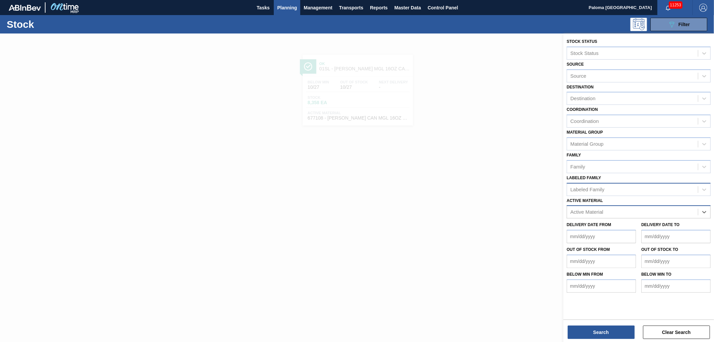
click at [593, 185] on div "Labeled Family" at bounding box center [632, 190] width 131 height 10
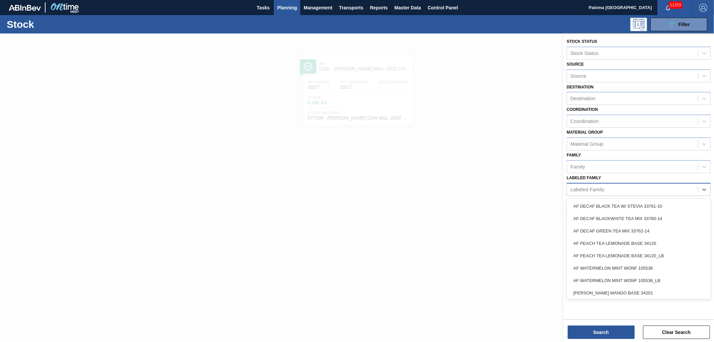
paste Family "[PERSON_NAME] CAN NBM 12OZ NAT BOH TWNSTK 30/12 CAN"
type Family "[PERSON_NAME] CAN NBM 12OZ NAT BOH TWNSTK 30/12 CAN"
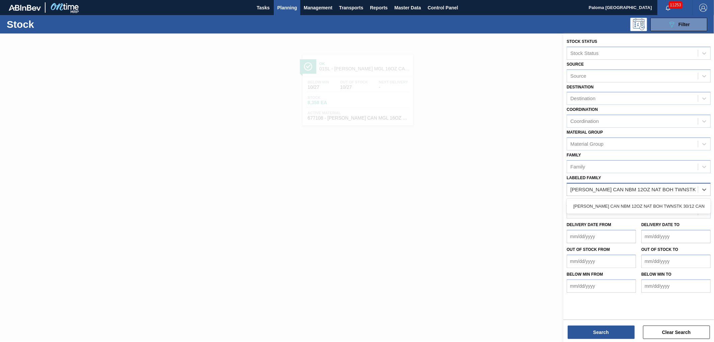
click at [594, 199] on div "[PERSON_NAME] CAN NBM 12OZ NAT BOH TWNSTK 30/12 CAN" at bounding box center [639, 206] width 144 height 15
click at [595, 200] on div "[PERSON_NAME] CAN NBM 12OZ NAT BOH TWNSTK 30/12 CAN" at bounding box center [639, 206] width 144 height 12
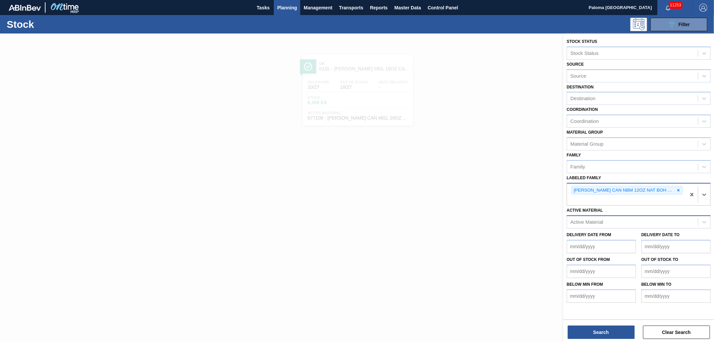
click at [588, 340] on div "Stock Status Stock Status Source Source Destination Destination Coordination Co…" at bounding box center [639, 188] width 151 height 310
click at [589, 336] on button "Search" at bounding box center [601, 331] width 67 height 13
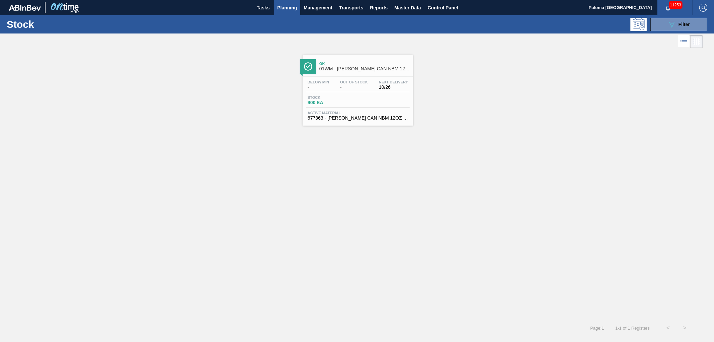
click at [359, 91] on div "Below Min - Out Of Stock - Next Delivery 10/26" at bounding box center [358, 86] width 104 height 12
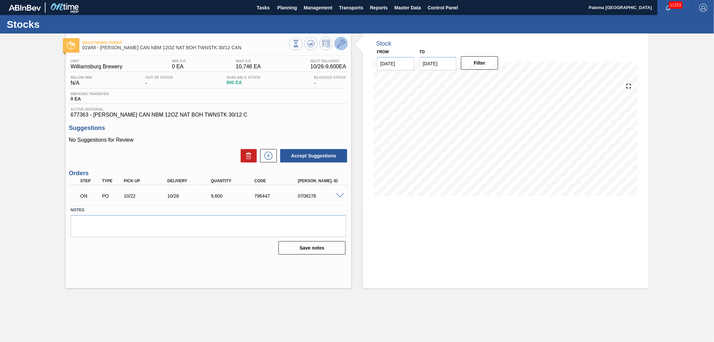
click at [340, 43] on icon at bounding box center [341, 44] width 8 height 8
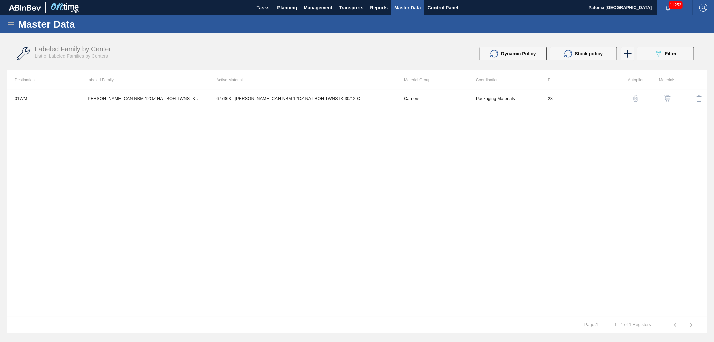
click at [667, 99] on img "button" at bounding box center [667, 98] width 7 height 7
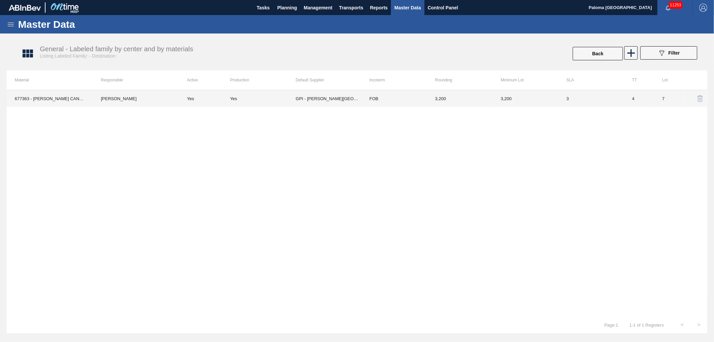
click at [415, 95] on td "FOB" at bounding box center [395, 98] width 66 height 17
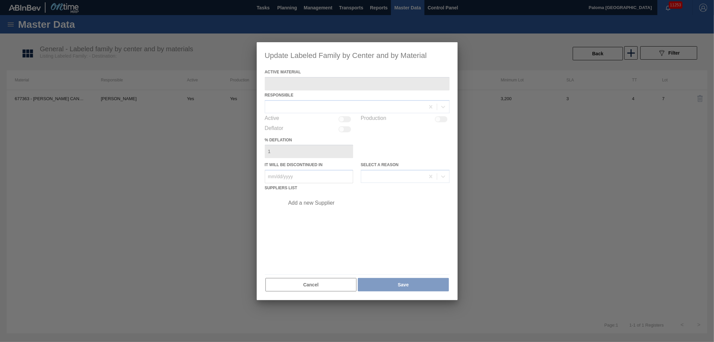
type Material "677363 - [PERSON_NAME] CAN NBM 12OZ NAT BOH TWNSTK 30/12 C"
checkbox input "true"
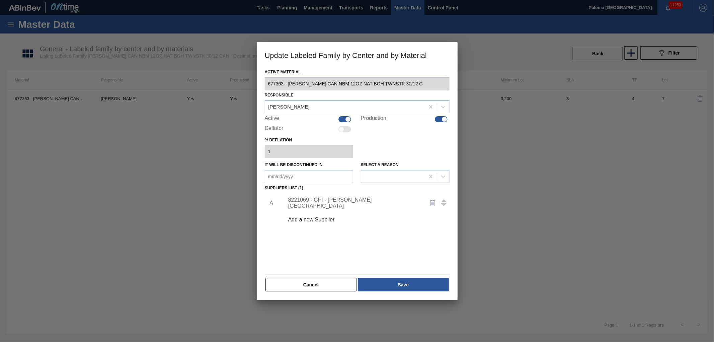
click at [340, 203] on div "8221069 - GPI - W. Monroe" at bounding box center [353, 203] width 131 height 12
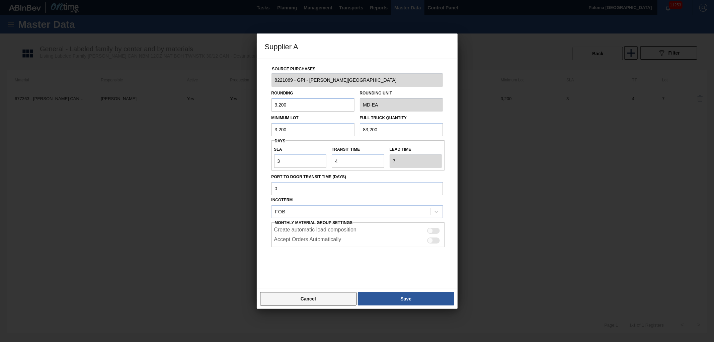
click at [325, 292] on button "Cancel" at bounding box center [308, 298] width 97 height 13
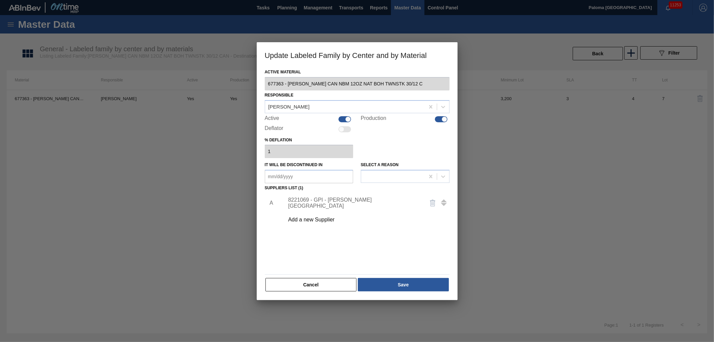
click at [325, 293] on div "Active Material 677363 - CARR CAN NBM 12OZ NAT BOH TWNSTK 30/12 C Responsible V…" at bounding box center [357, 183] width 201 height 233
drag, startPoint x: 324, startPoint y: 285, endPoint x: 318, endPoint y: 267, distance: 19.4
click at [324, 284] on button "Cancel" at bounding box center [311, 284] width 91 height 13
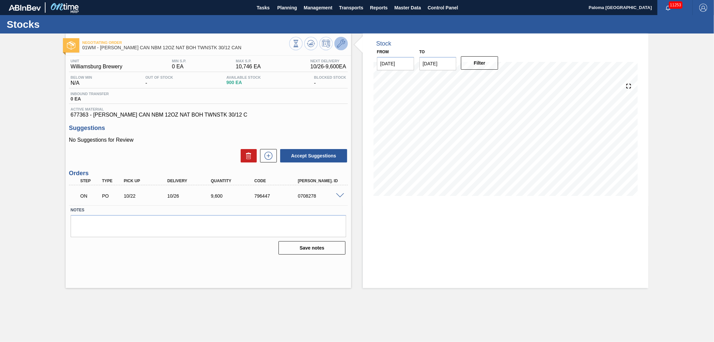
click at [344, 48] on button at bounding box center [341, 43] width 13 height 13
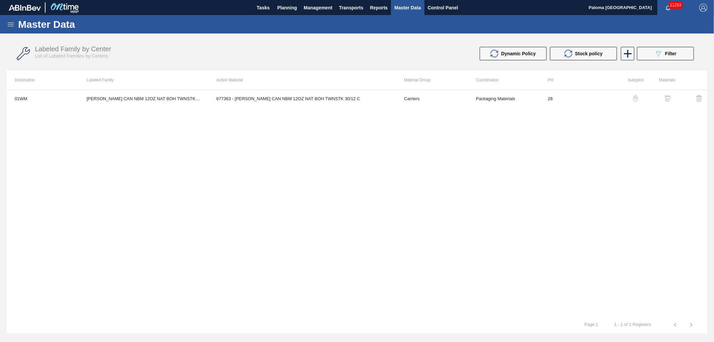
click at [668, 98] on img "button" at bounding box center [667, 98] width 7 height 7
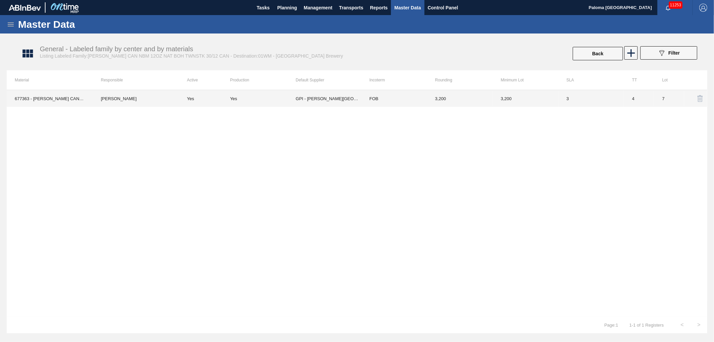
click at [315, 100] on td "GPI - W. Monroe" at bounding box center [329, 98] width 66 height 17
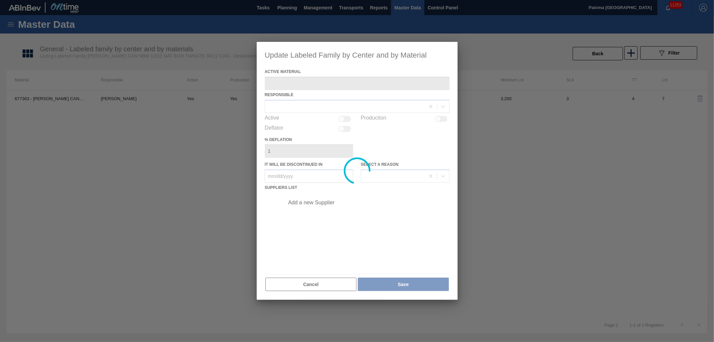
type Material "677363 - [PERSON_NAME] CAN NBM 12OZ NAT BOH TWNSTK 30/12 C"
checkbox input "true"
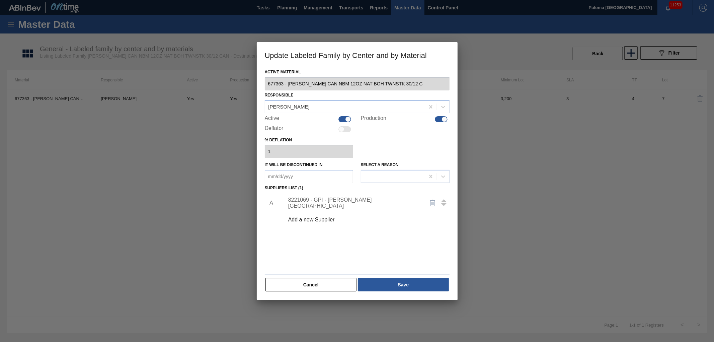
click at [326, 201] on div "8221069 - GPI - W. Monroe" at bounding box center [353, 203] width 131 height 12
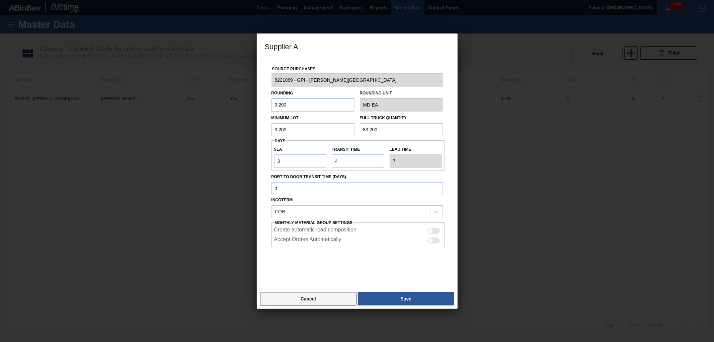
click at [323, 302] on button "Cancel" at bounding box center [308, 298] width 97 height 13
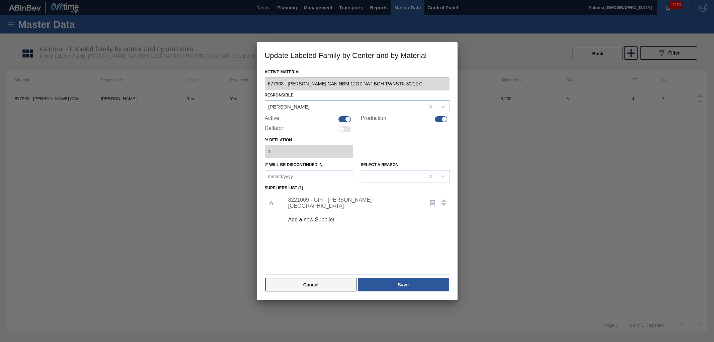
click at [298, 285] on button "Cancel" at bounding box center [311, 284] width 91 height 13
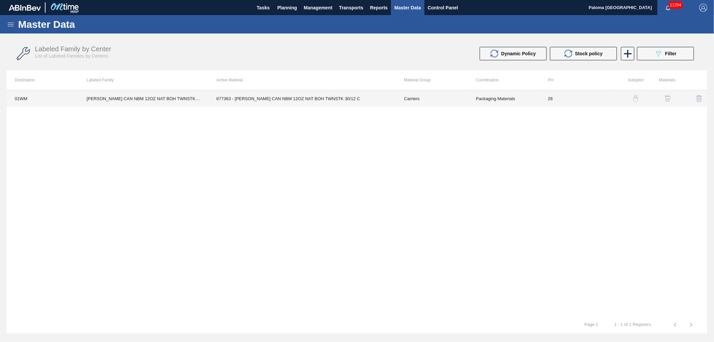
click at [515, 100] on td "Packaging Materials" at bounding box center [504, 98] width 72 height 17
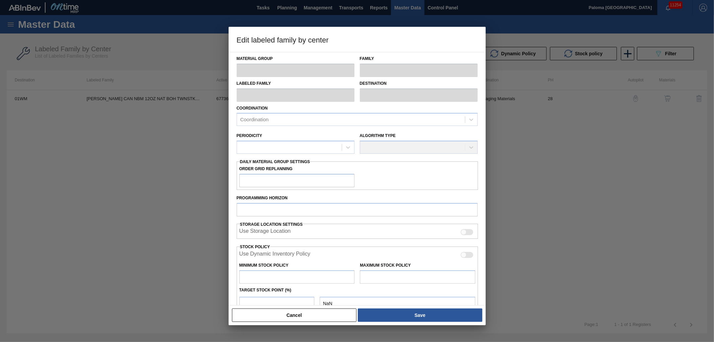
type input "Carriers"
type input "Can Carriers"
type input "[PERSON_NAME] CAN NBM 12OZ NAT BOH TWNSTK 30/12 CAN"
type input "01WM - Williamsburg Brewery"
type input "28"
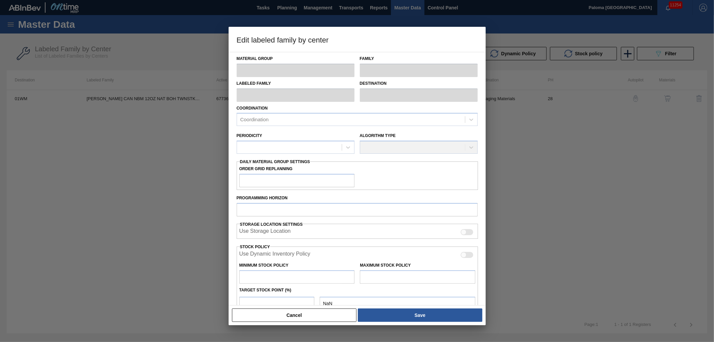
type input "0"
type input "10,746"
type input "0"
checkbox input "true"
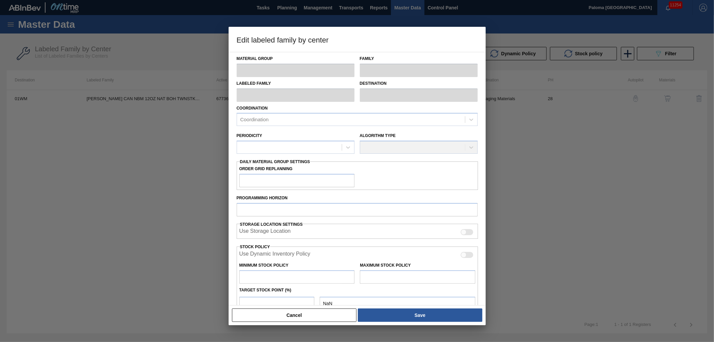
checkbox input "true"
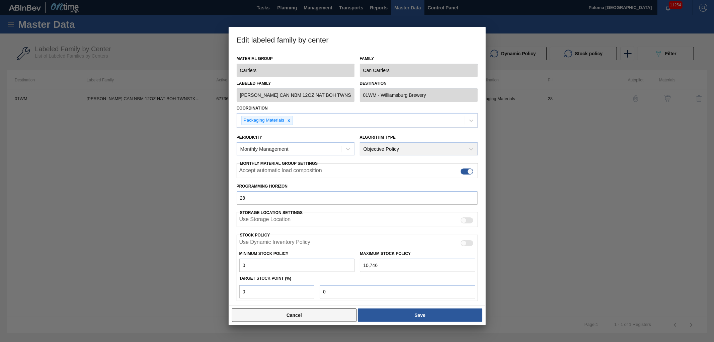
drag, startPoint x: 294, startPoint y: 315, endPoint x: 306, endPoint y: 305, distance: 16.1
click at [294, 315] on button "Cancel" at bounding box center [294, 314] width 125 height 13
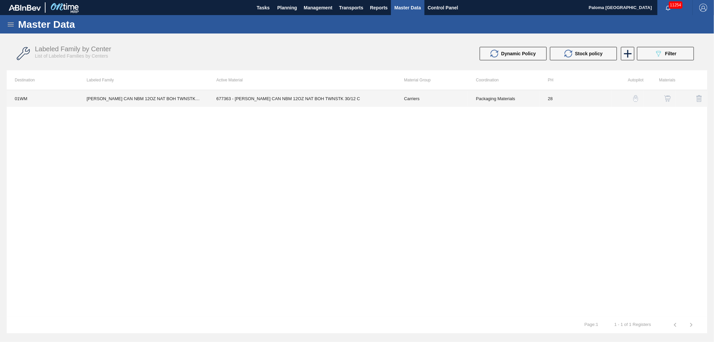
click at [449, 103] on td "Carriers" at bounding box center [432, 98] width 72 height 17
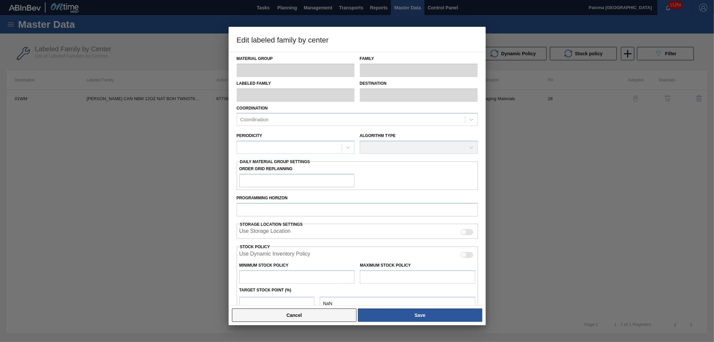
type input "Carriers"
type input "Can Carriers"
type input "[PERSON_NAME] CAN NBM 12OZ NAT BOH TWNSTK 30/12 CAN"
type input "01WM - Williamsburg Brewery"
type input "28"
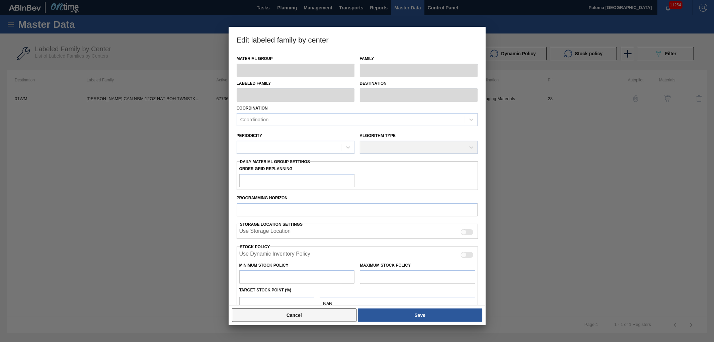
type input "0"
type input "10,746"
type input "0"
checkbox input "true"
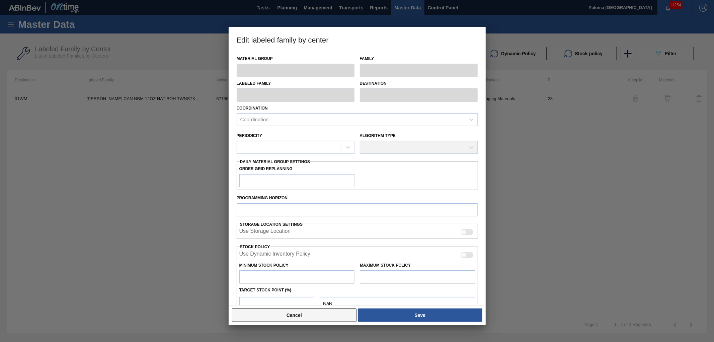
checkbox input "true"
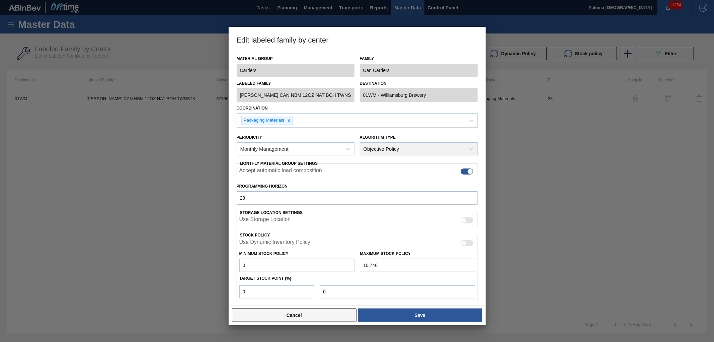
click at [310, 317] on button "Cancel" at bounding box center [294, 314] width 125 height 13
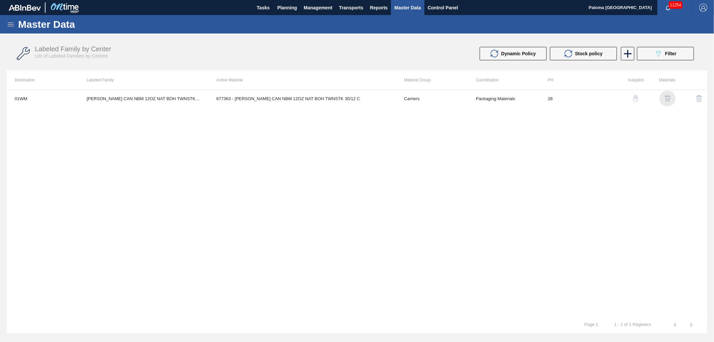
click at [670, 98] on img "button" at bounding box center [667, 98] width 7 height 7
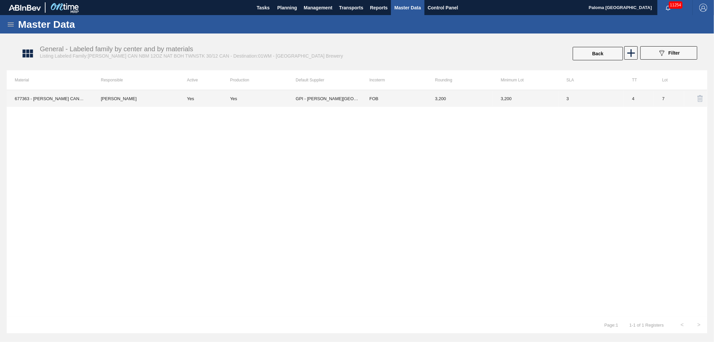
click at [487, 99] on td "3,200" at bounding box center [460, 98] width 66 height 17
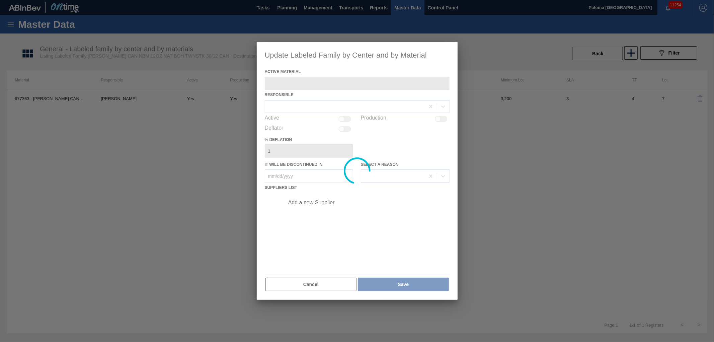
type Material "677363 - [PERSON_NAME] CAN NBM 12OZ NAT BOH TWNSTK 30/12 C"
checkbox input "true"
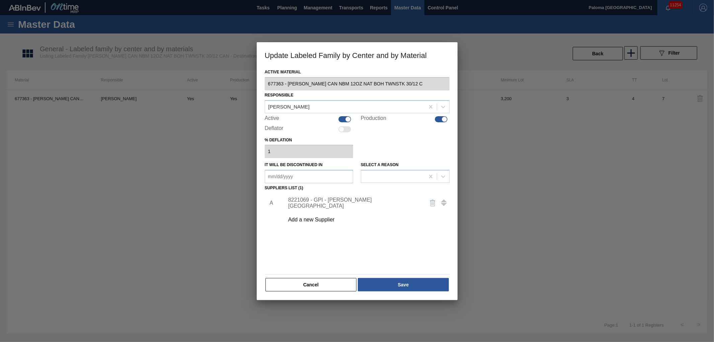
click at [332, 204] on div "8221069 - GPI - W. Monroe" at bounding box center [353, 203] width 131 height 12
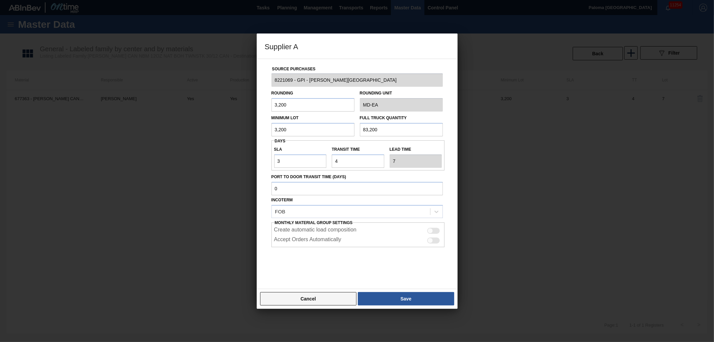
click at [334, 304] on button "Cancel" at bounding box center [308, 298] width 97 height 13
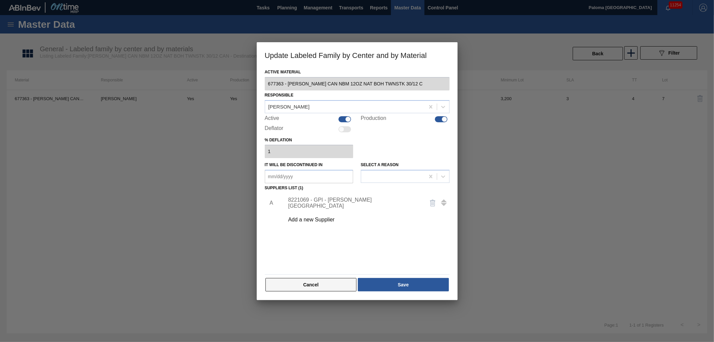
click at [339, 287] on button "Cancel" at bounding box center [311, 284] width 91 height 13
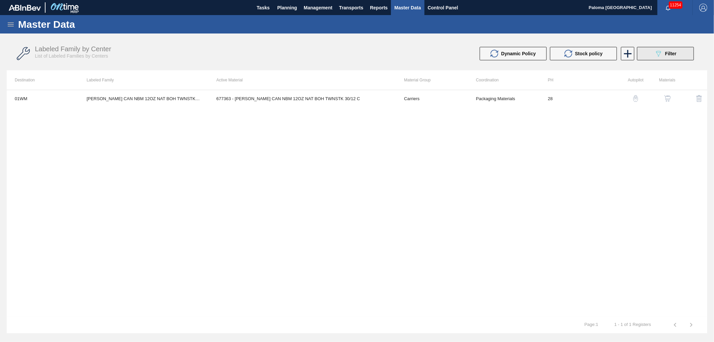
click at [665, 57] on div "089F7B8B-B2A5-4AFE-B5C0-19BA573D28AC Filter" at bounding box center [666, 54] width 22 height 8
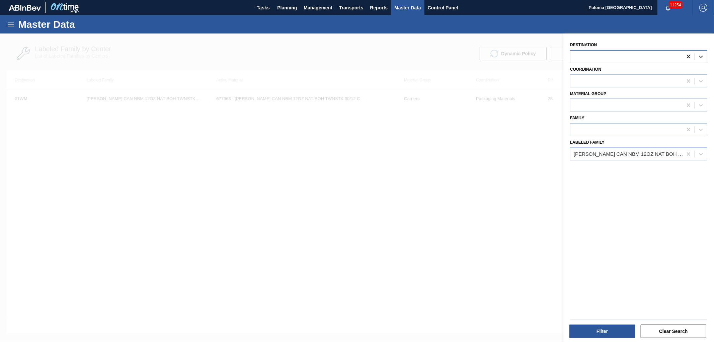
click at [687, 58] on icon at bounding box center [688, 56] width 7 height 7
click at [598, 331] on button "Filter" at bounding box center [603, 330] width 66 height 13
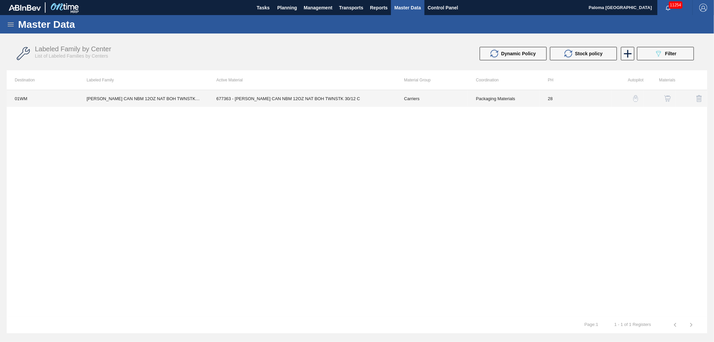
click at [517, 101] on td "Packaging Materials" at bounding box center [504, 98] width 72 height 17
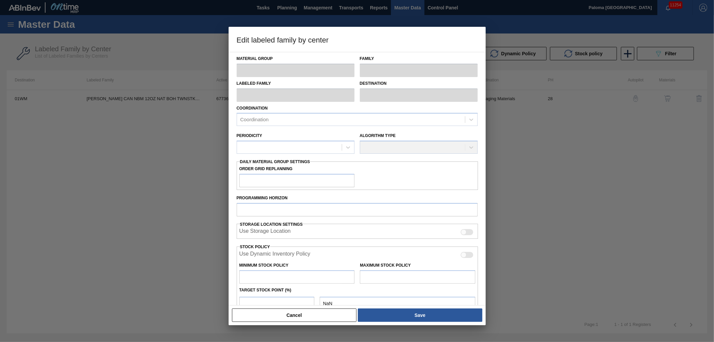
type input "Carriers"
type input "Can Carriers"
type input "[PERSON_NAME] CAN NBM 12OZ NAT BOH TWNSTK 30/12 CAN"
type input "01WM - Williamsburg Brewery"
type input "28"
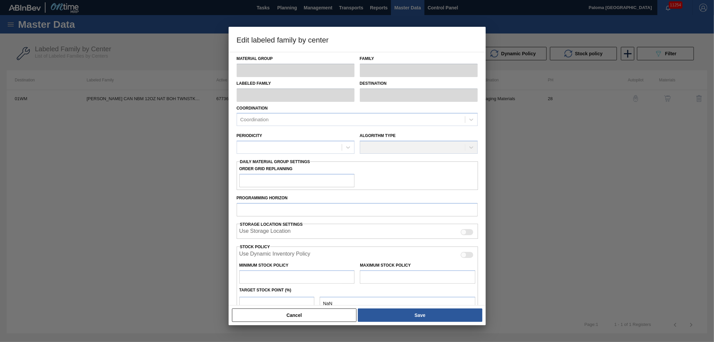
type input "0"
type input "10,746"
type input "0"
checkbox input "true"
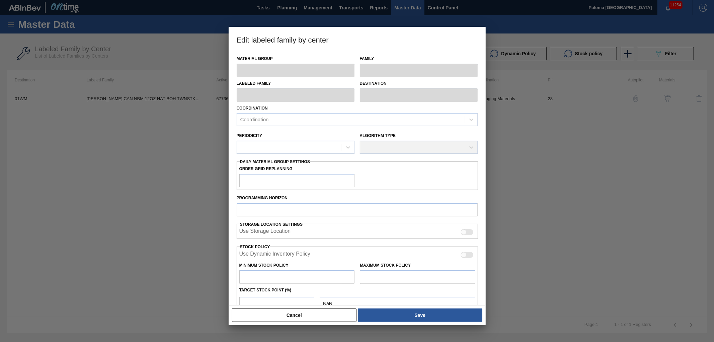
checkbox input "true"
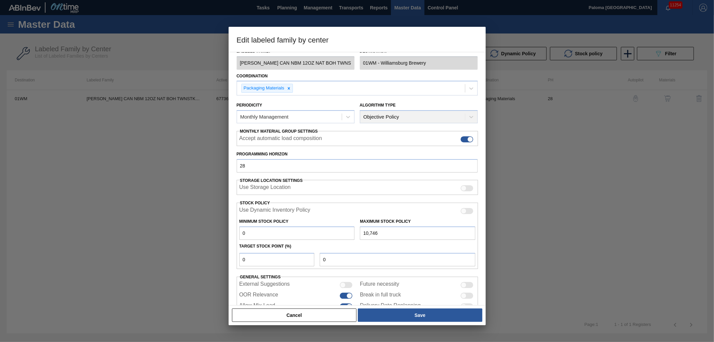
scroll to position [54, 0]
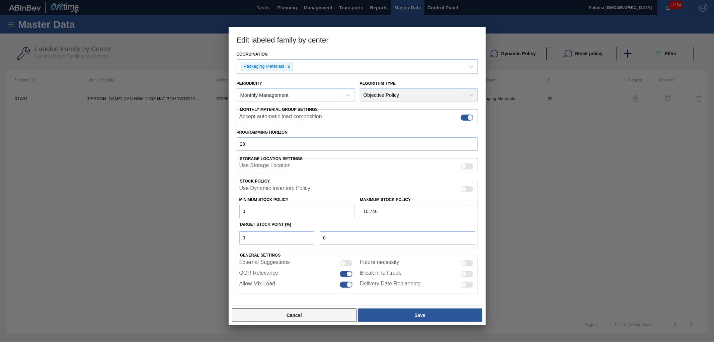
drag, startPoint x: 325, startPoint y: 315, endPoint x: 411, endPoint y: 237, distance: 116.1
click at [326, 315] on button "Cancel" at bounding box center [294, 314] width 125 height 13
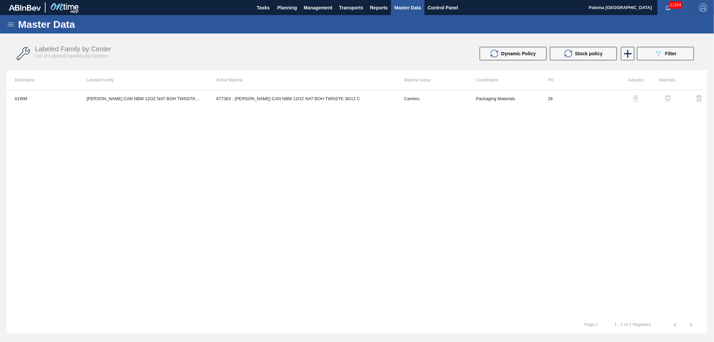
click at [668, 102] on button "button" at bounding box center [668, 98] width 16 height 16
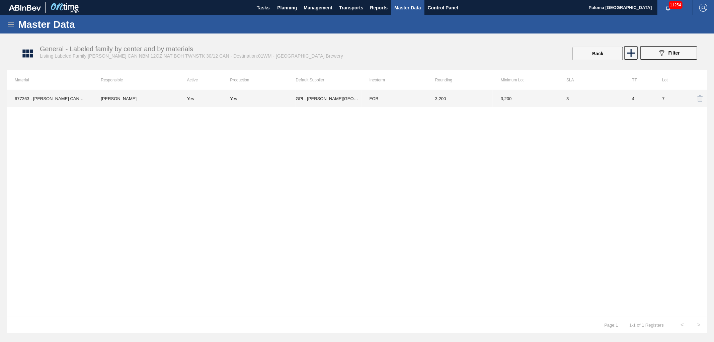
click at [463, 102] on td "3,200" at bounding box center [460, 98] width 66 height 17
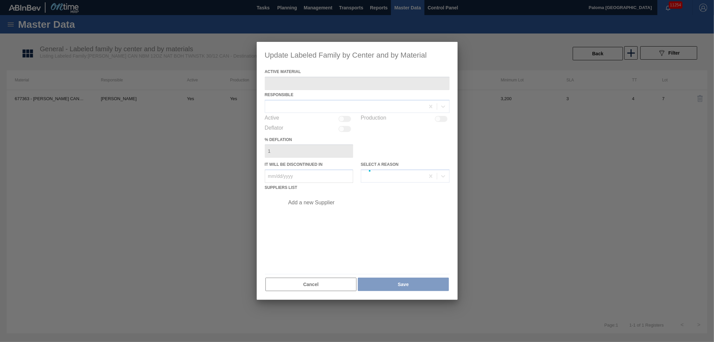
type Material "677363 - [PERSON_NAME] CAN NBM 12OZ NAT BOH TWNSTK 30/12 C"
checkbox input "true"
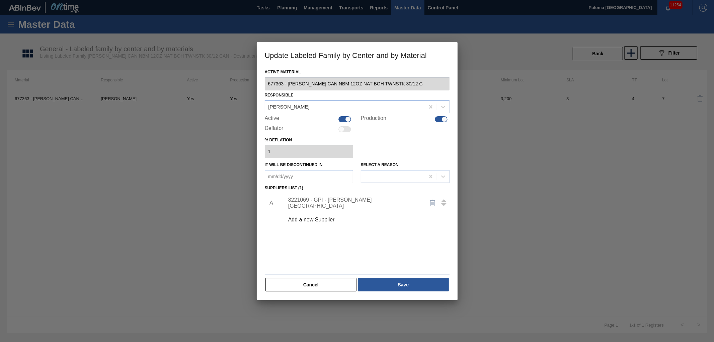
click at [334, 205] on div "8221069 - GPI - W. Monroe" at bounding box center [353, 203] width 131 height 12
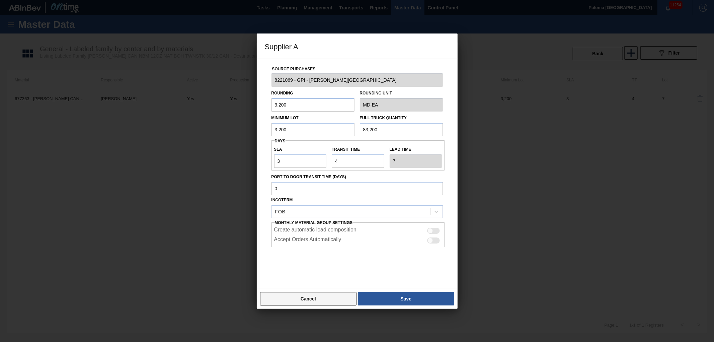
click at [332, 299] on button "Cancel" at bounding box center [308, 298] width 97 height 13
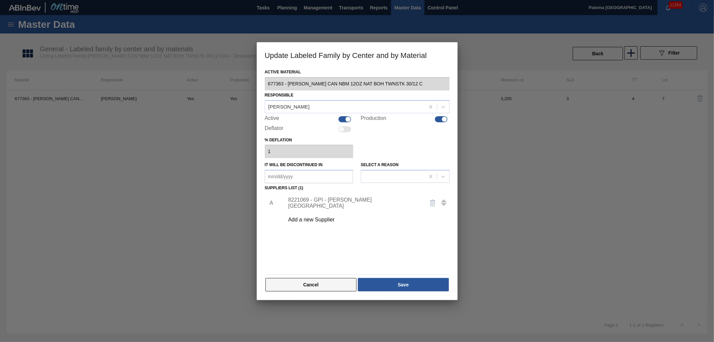
click at [342, 286] on button "Cancel" at bounding box center [311, 284] width 91 height 13
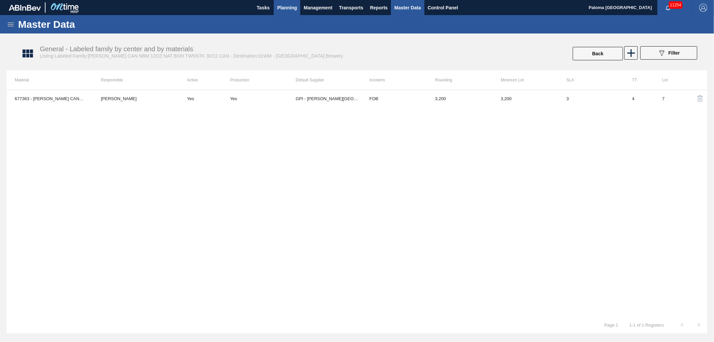
click at [293, 4] on span "Planning" at bounding box center [287, 8] width 20 height 8
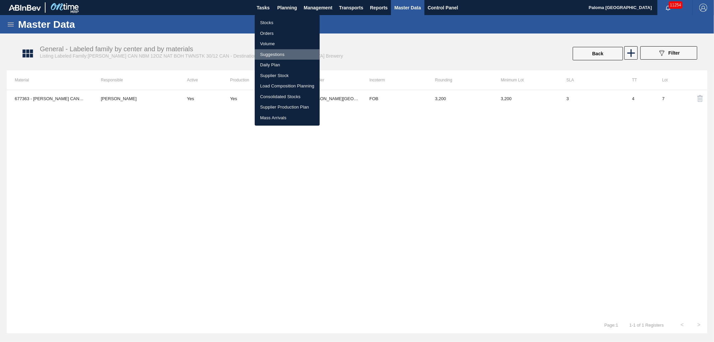
click at [282, 52] on li "Suggestions" at bounding box center [287, 54] width 65 height 11
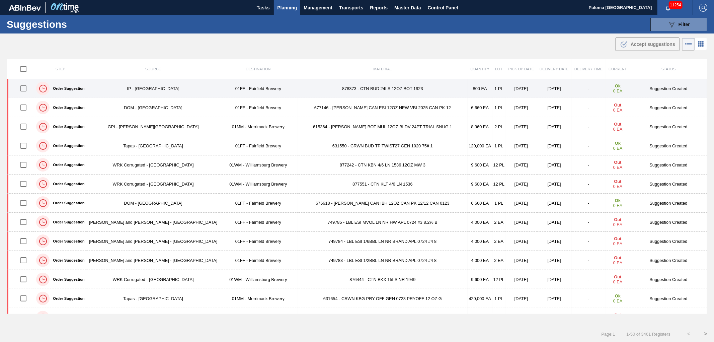
click at [537, 91] on td "08/04/2025" at bounding box center [554, 88] width 35 height 19
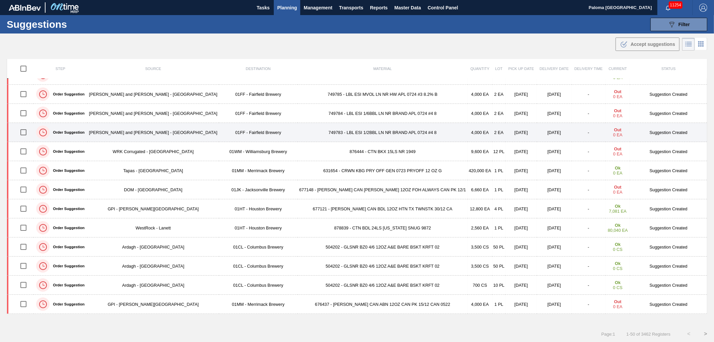
scroll to position [112, 0]
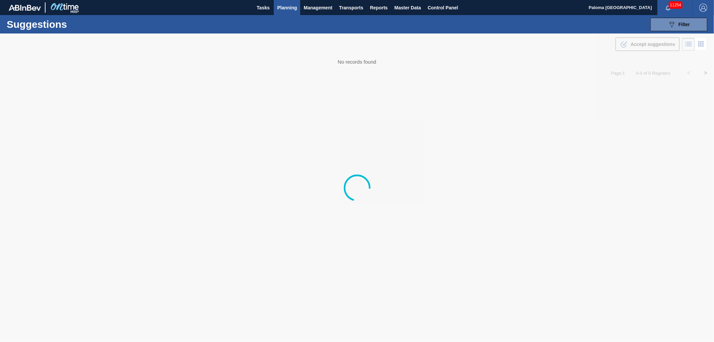
click at [291, 8] on span "Planning" at bounding box center [287, 8] width 20 height 8
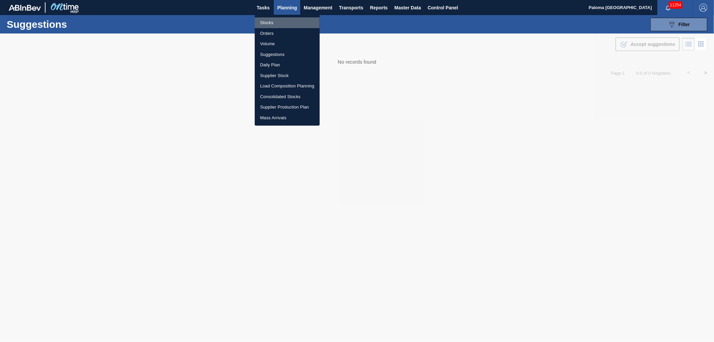
click at [288, 19] on li "Stocks" at bounding box center [287, 22] width 65 height 11
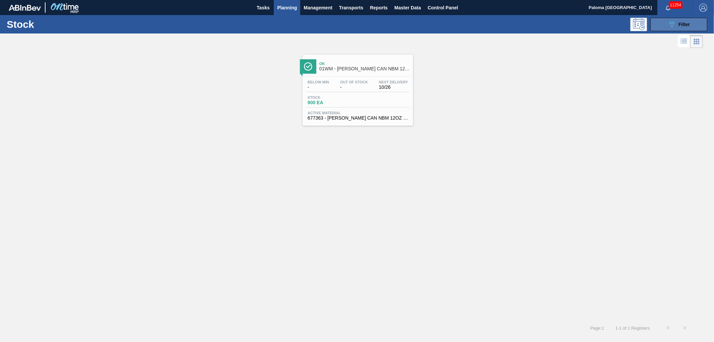
click at [682, 26] on span "Filter" at bounding box center [684, 24] width 11 height 5
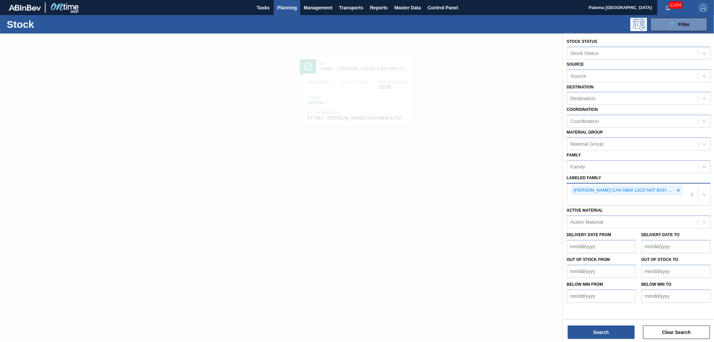
click at [678, 189] on icon at bounding box center [678, 190] width 5 height 5
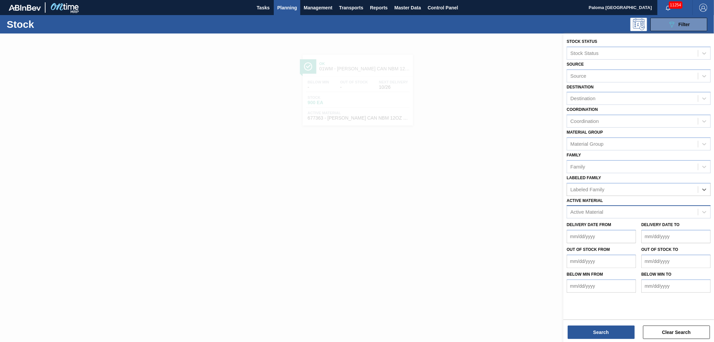
click at [594, 211] on div "Active Material" at bounding box center [587, 212] width 33 height 6
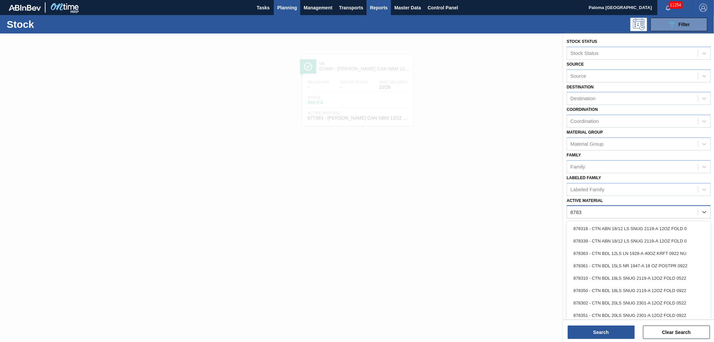
type Material "8783"
click at [602, 209] on div "Active Material" at bounding box center [587, 212] width 33 height 6
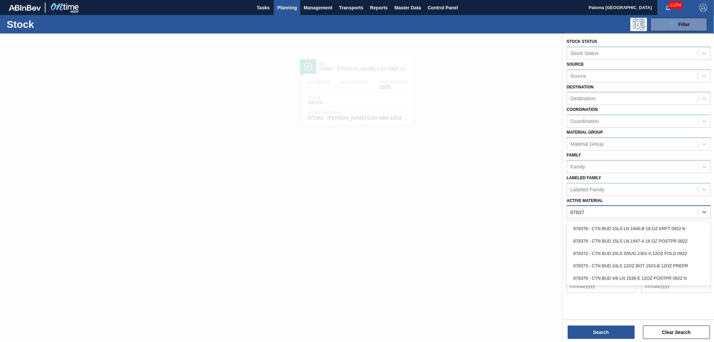
type Material "878373"
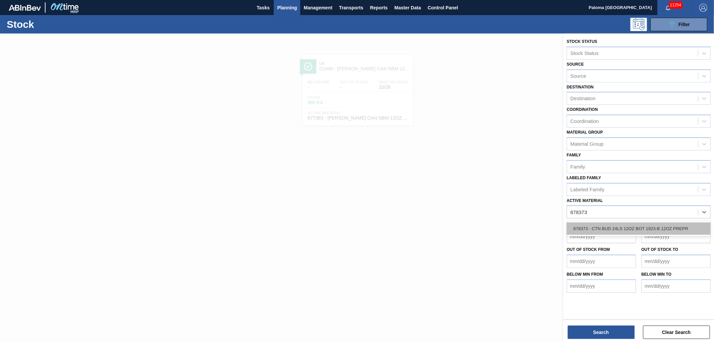
click at [609, 225] on div "878373 - CTN BUD 24LS 12OZ BOT 1923-B 12OZ PREPR" at bounding box center [639, 228] width 144 height 12
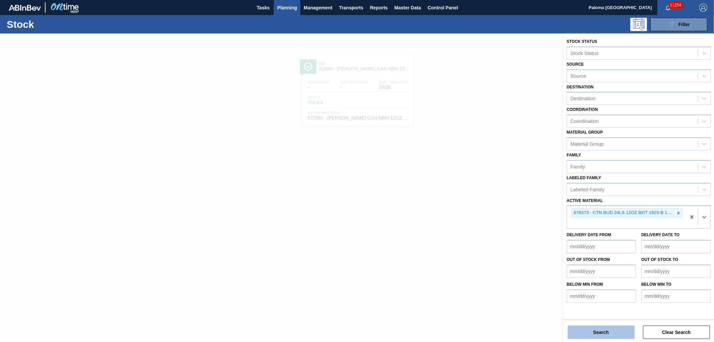
click at [575, 332] on button "Search" at bounding box center [601, 331] width 67 height 13
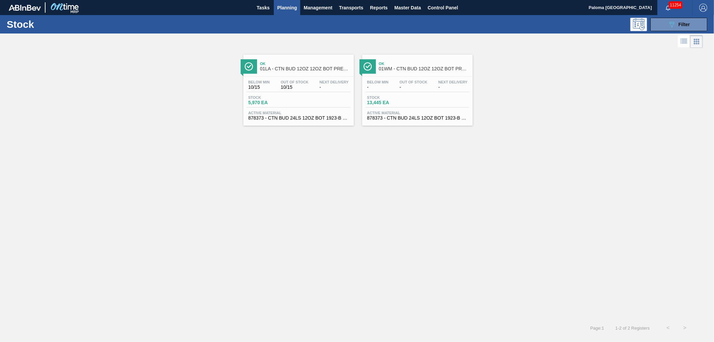
click at [397, 91] on div "Below Min - Out Of Stock - Next Delivery -" at bounding box center [418, 86] width 104 height 12
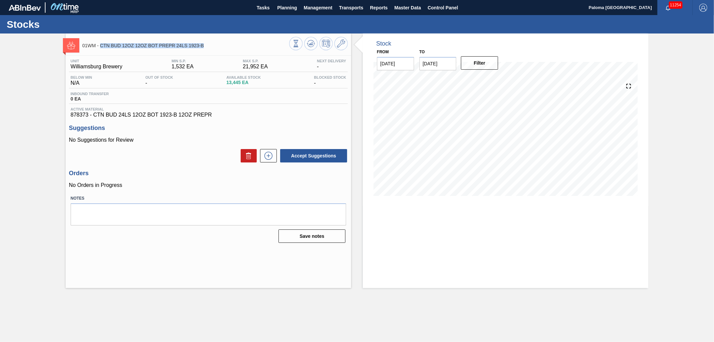
drag, startPoint x: 205, startPoint y: 48, endPoint x: 101, endPoint y: 48, distance: 103.8
click at [101, 48] on span "01WM - CTN BUD 12OZ 12OZ BOT PREPR 24LS 1923-B" at bounding box center [185, 45] width 207 height 5
copy span "CTN BUD 12OZ 12OZ BOT PREPR 24LS 1923-B"
click at [338, 45] on icon at bounding box center [341, 44] width 8 height 8
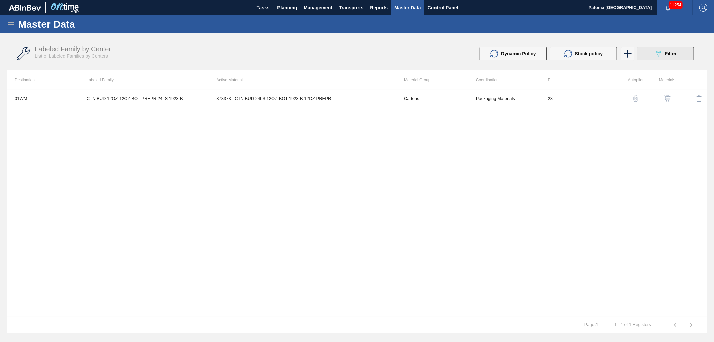
click at [650, 56] on button "089F7B8B-B2A5-4AFE-B5C0-19BA573D28AC Filter" at bounding box center [665, 53] width 57 height 13
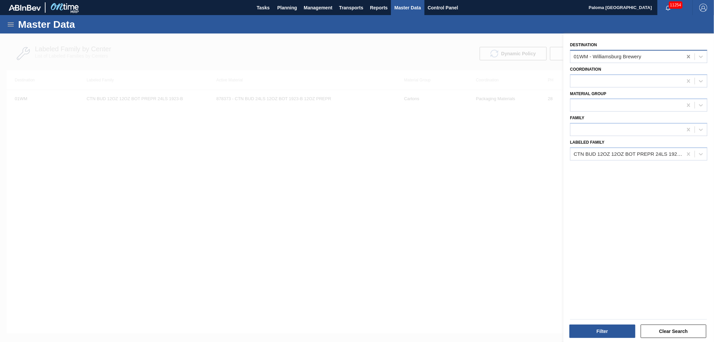
click at [688, 56] on icon at bounding box center [688, 56] width 3 height 3
click at [590, 332] on button "Filter" at bounding box center [603, 330] width 66 height 13
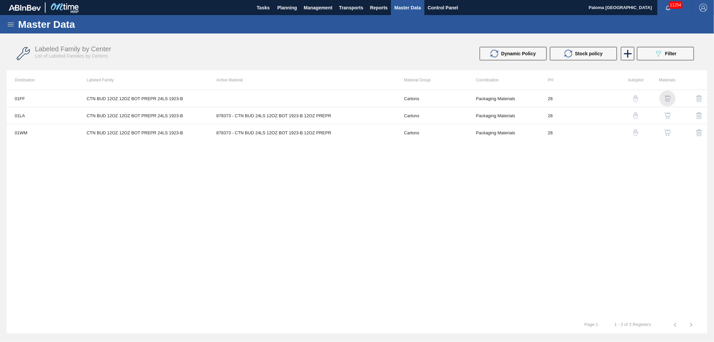
click at [671, 99] on div "button" at bounding box center [668, 98] width 8 height 7
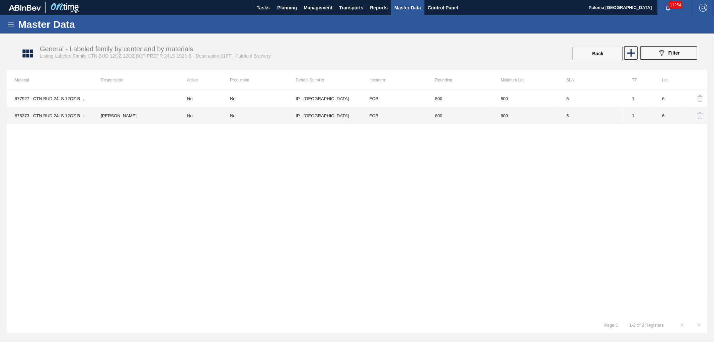
click at [526, 118] on td "800" at bounding box center [526, 115] width 66 height 17
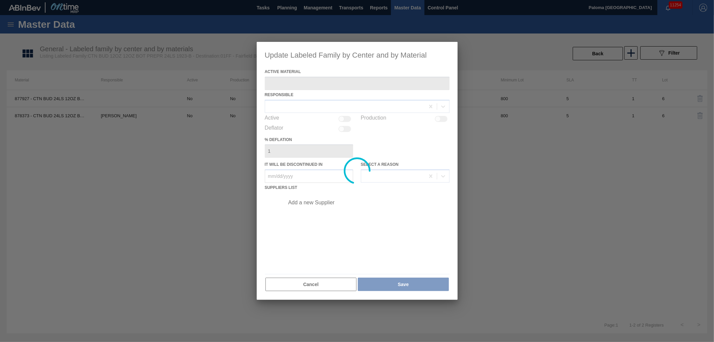
type Material "878373 - CTN BUD 24LS 12OZ BOT 1923-B 12OZ PREPR"
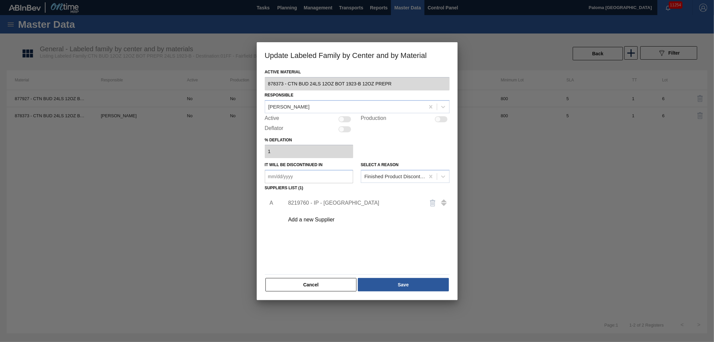
click at [353, 203] on div "8219760 - IP - [GEOGRAPHIC_DATA]" at bounding box center [353, 203] width 131 height 6
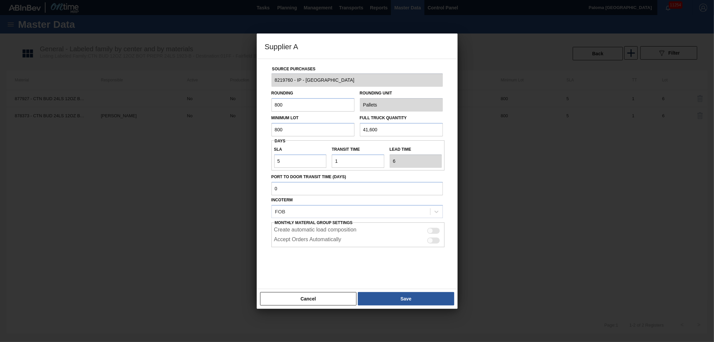
click at [318, 297] on button "Cancel" at bounding box center [308, 298] width 97 height 13
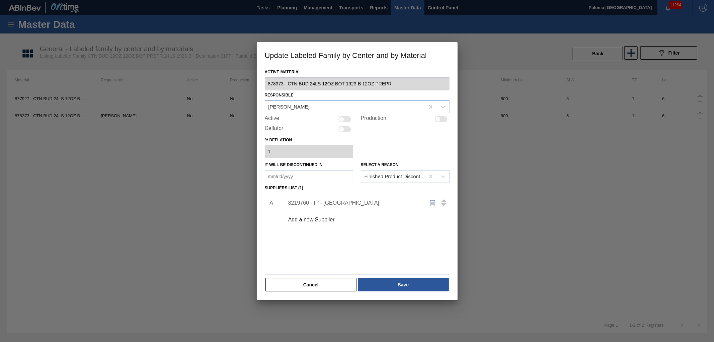
click at [294, 5] on div at bounding box center [357, 171] width 714 height 342
click at [292, 6] on div at bounding box center [357, 171] width 714 height 342
drag, startPoint x: 282, startPoint y: 284, endPoint x: 263, endPoint y: 136, distance: 148.9
click at [282, 284] on button "Cancel" at bounding box center [311, 284] width 91 height 13
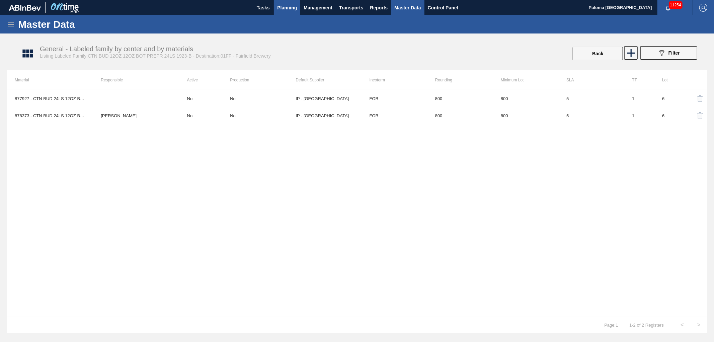
click at [289, 6] on span "Planning" at bounding box center [287, 8] width 20 height 8
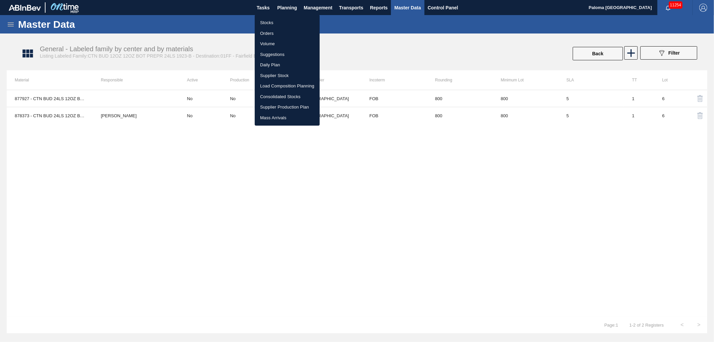
click at [273, 21] on li "Stocks" at bounding box center [287, 22] width 65 height 11
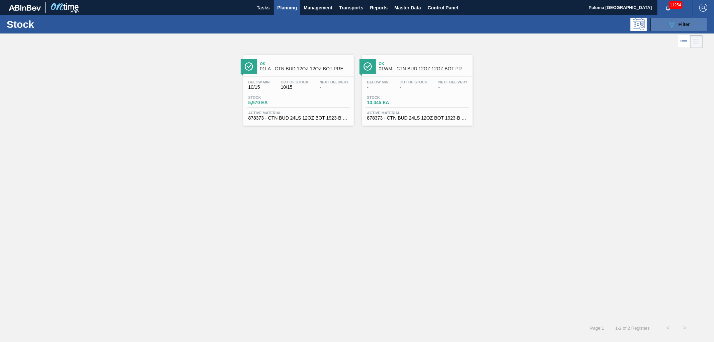
click at [679, 25] on span "Filter" at bounding box center [684, 24] width 11 height 5
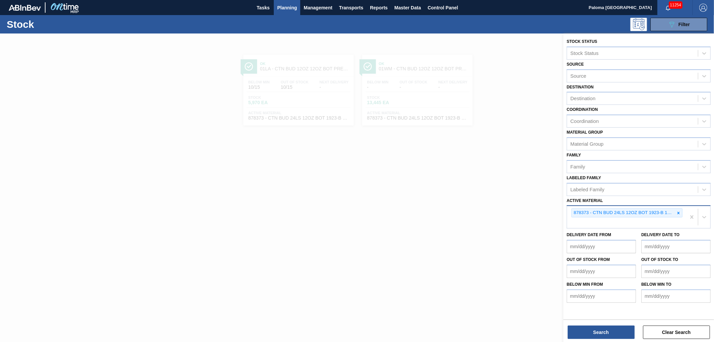
click at [677, 211] on icon at bounding box center [678, 213] width 5 height 5
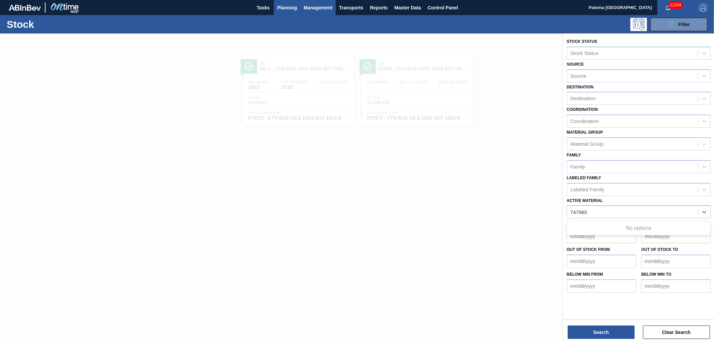
type Material "747985"
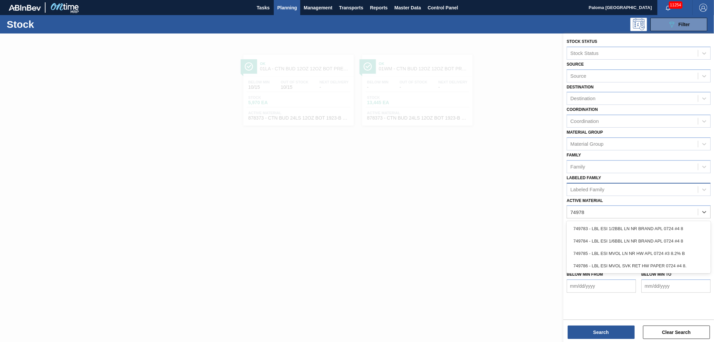
type Material "749785"
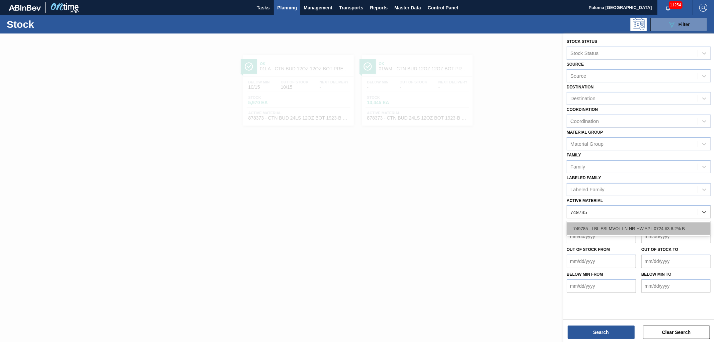
click at [638, 225] on div "749785 - LBL ESI MVOL LN NR HW APL 0724 #3 8.2% B" at bounding box center [639, 228] width 144 height 12
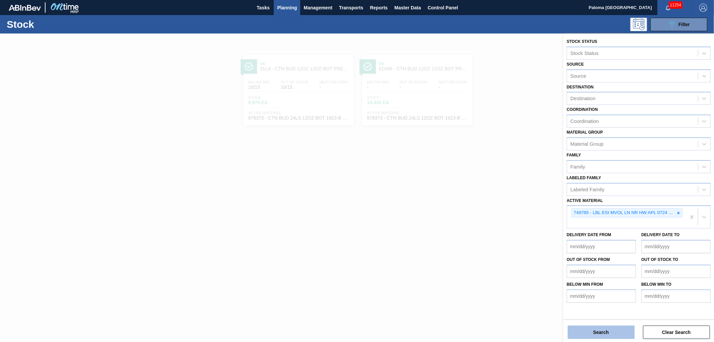
click at [602, 337] on button "Search" at bounding box center [601, 331] width 67 height 13
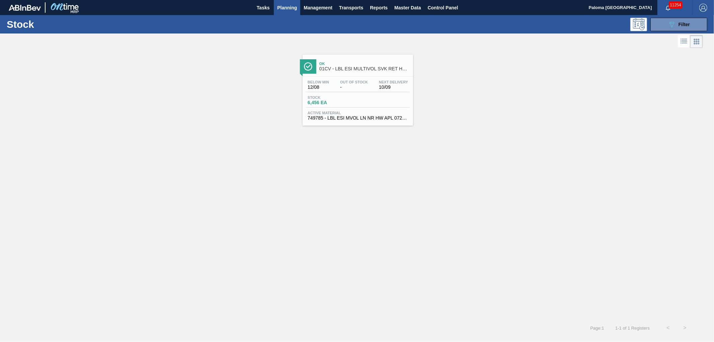
click at [386, 84] on span "Next Delivery" at bounding box center [393, 82] width 29 height 4
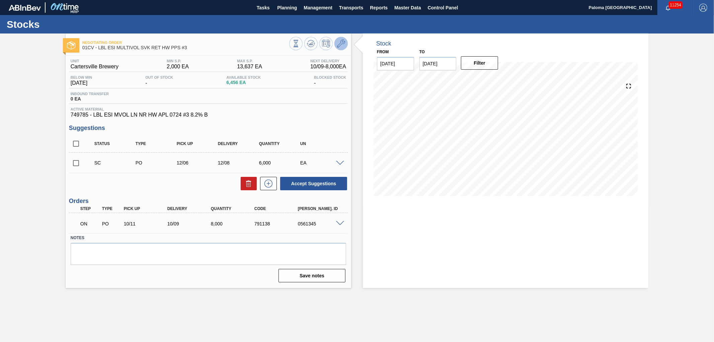
click at [344, 45] on icon at bounding box center [341, 44] width 8 height 8
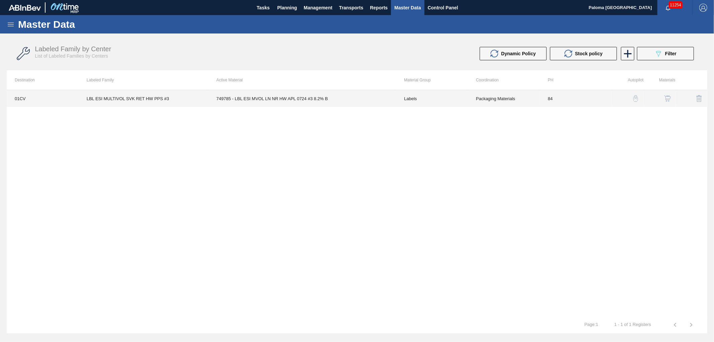
click at [316, 99] on td "749785 - LBL ESI MVOL LN NR HW APL 0724 #3 8.2% B" at bounding box center [302, 98] width 188 height 17
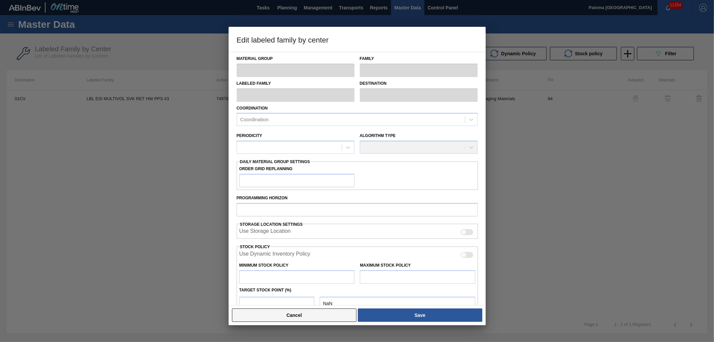
type input "Labels"
type input "Keg Labels"
type input "LBL ESI MULTIVOL SVK RET HW PPS #3"
type input "01CV - [GEOGRAPHIC_DATA] Brewery"
type input "84"
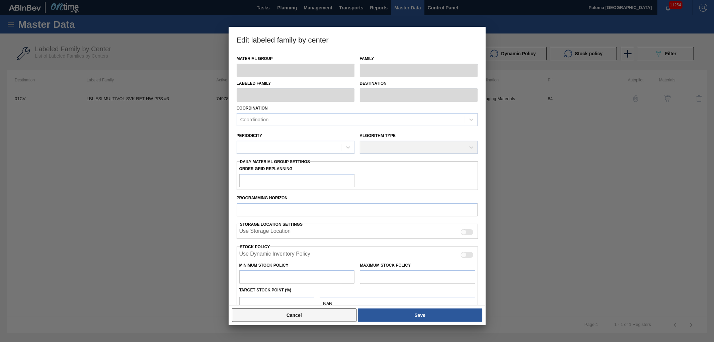
type input "2,000"
type input "13,637"
type input "50"
type input "7,819"
checkbox input "true"
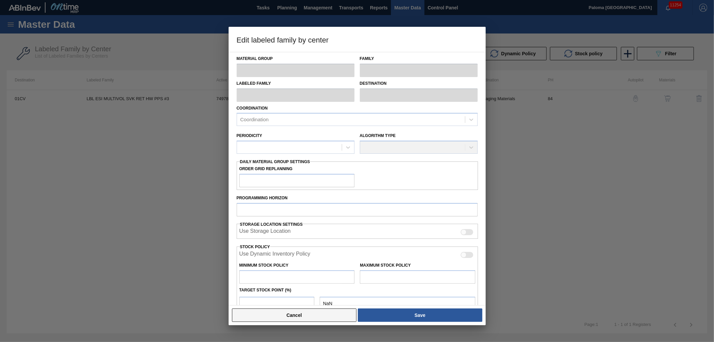
checkbox input "true"
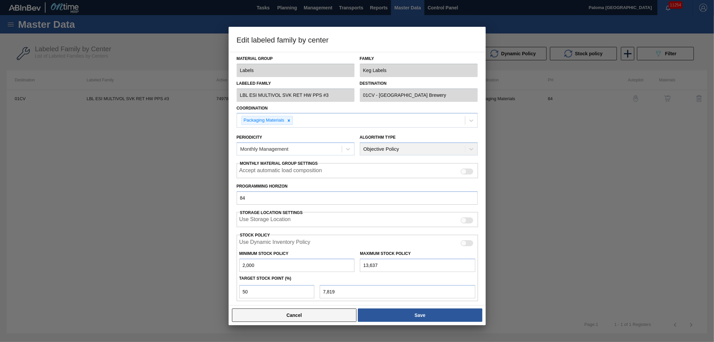
click at [335, 319] on button "Cancel" at bounding box center [294, 314] width 125 height 13
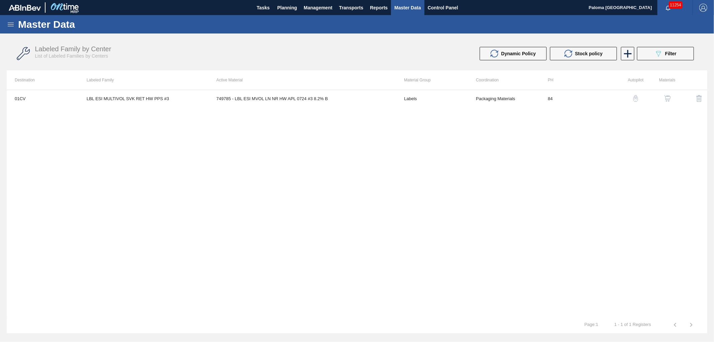
click at [672, 95] on button "button" at bounding box center [668, 98] width 16 height 16
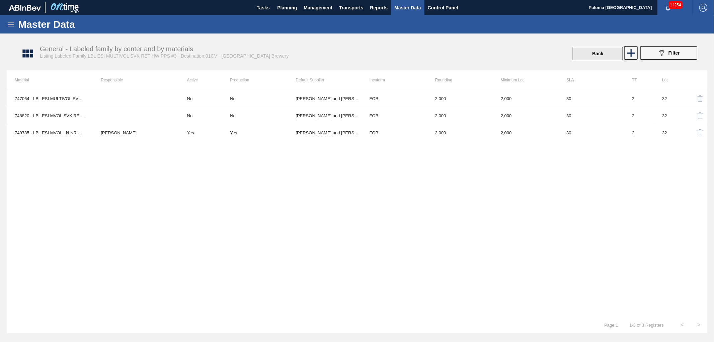
click at [612, 55] on button "Back" at bounding box center [598, 53] width 50 height 13
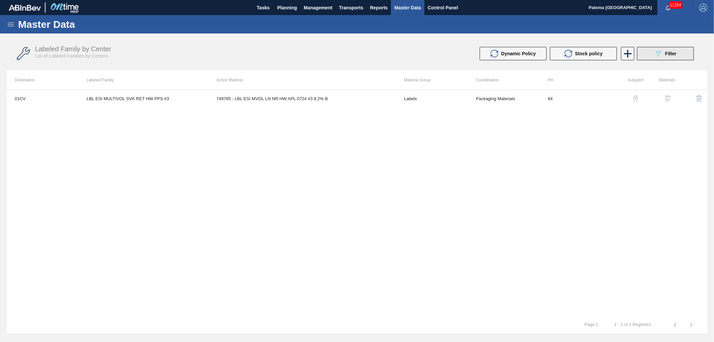
click at [672, 55] on span "Filter" at bounding box center [670, 53] width 11 height 5
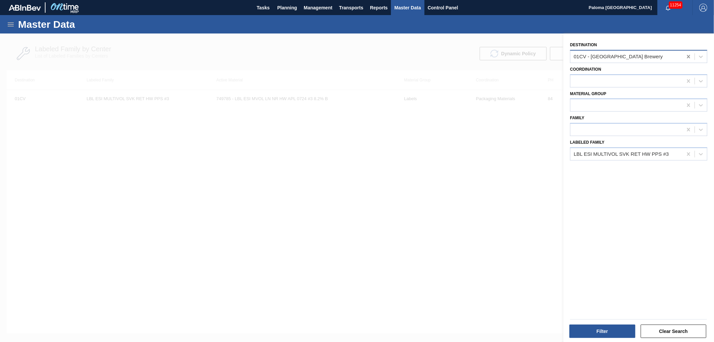
click at [688, 55] on icon at bounding box center [688, 56] width 7 height 7
click at [607, 331] on button "Filter" at bounding box center [603, 330] width 66 height 13
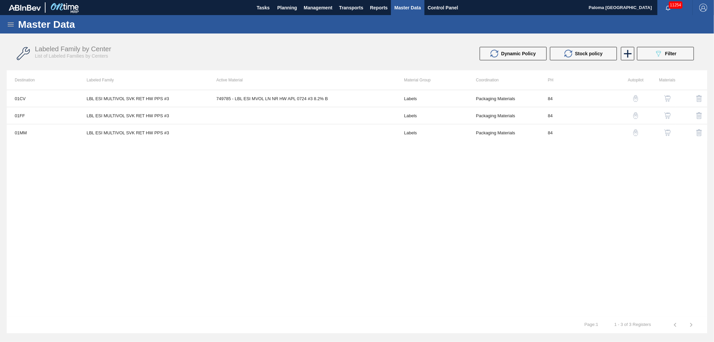
click at [667, 114] on img "button" at bounding box center [667, 115] width 7 height 7
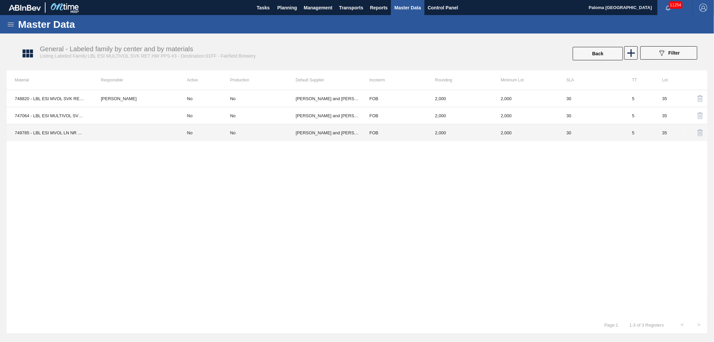
click at [396, 132] on td "FOB" at bounding box center [395, 132] width 66 height 17
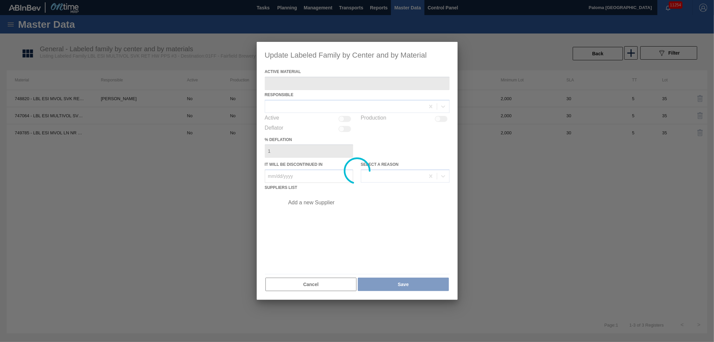
type Material "749785 - LBL ESI MVOL LN NR HW APL 0724 #3 8.2% B"
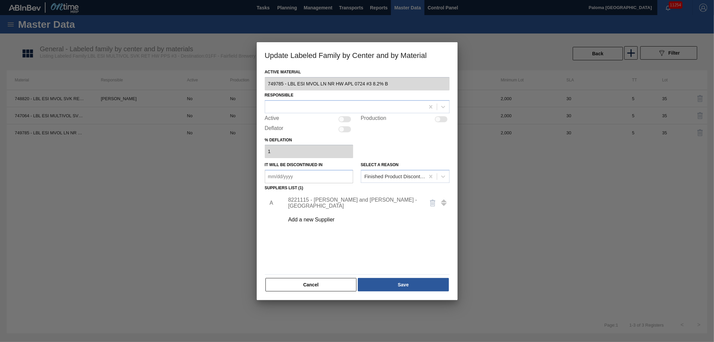
click at [367, 205] on div "8221115 - [PERSON_NAME] and [PERSON_NAME] - [GEOGRAPHIC_DATA]" at bounding box center [353, 203] width 131 height 12
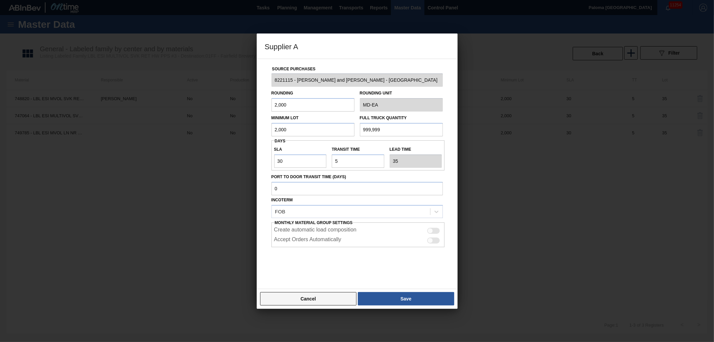
click at [339, 301] on button "Cancel" at bounding box center [308, 298] width 97 height 13
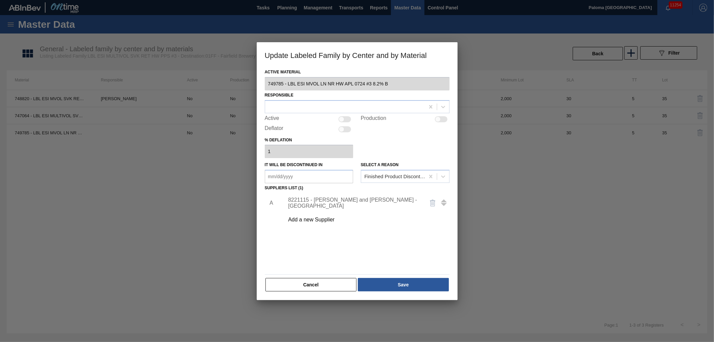
click at [353, 203] on div "8221115 - [PERSON_NAME] and [PERSON_NAME] - [GEOGRAPHIC_DATA]" at bounding box center [353, 203] width 131 height 12
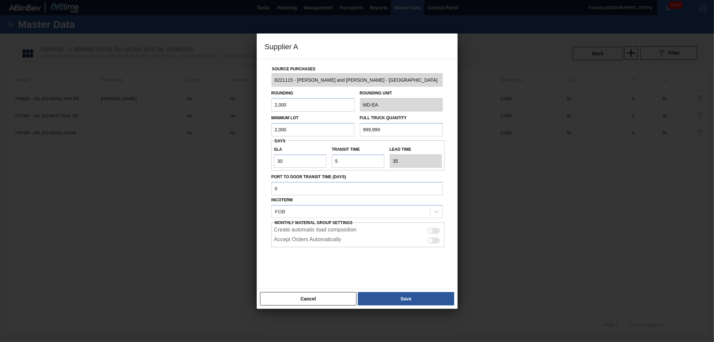
click at [340, 106] on div "Rounding 2,000 Rounding Unit MD-EA" at bounding box center [357, 99] width 177 height 25
click at [347, 106] on div "Rounding 2,000 Rounding Unit MD-EA" at bounding box center [357, 99] width 177 height 25
click at [347, 296] on button "Cancel" at bounding box center [308, 298] width 97 height 13
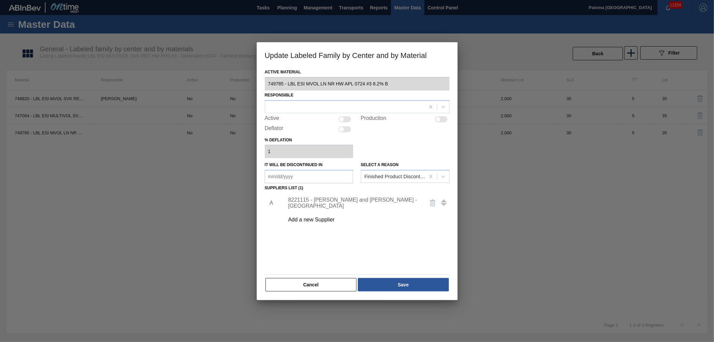
click at [326, 220] on div "Add a new Supplier" at bounding box center [353, 220] width 131 height 6
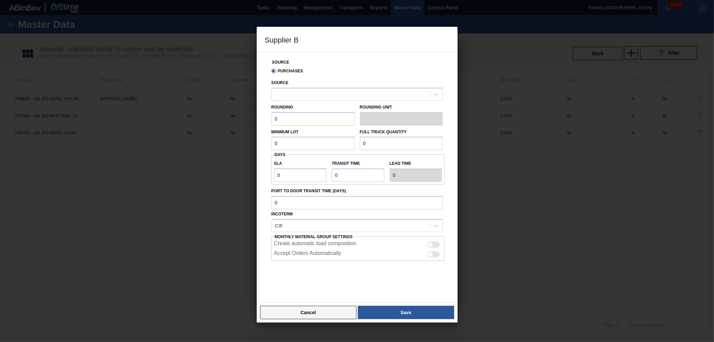
click at [333, 309] on button "Cancel" at bounding box center [308, 312] width 97 height 13
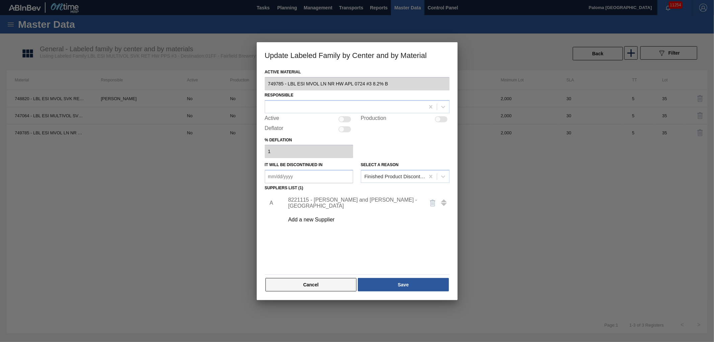
click at [346, 281] on button "Cancel" at bounding box center [311, 284] width 91 height 13
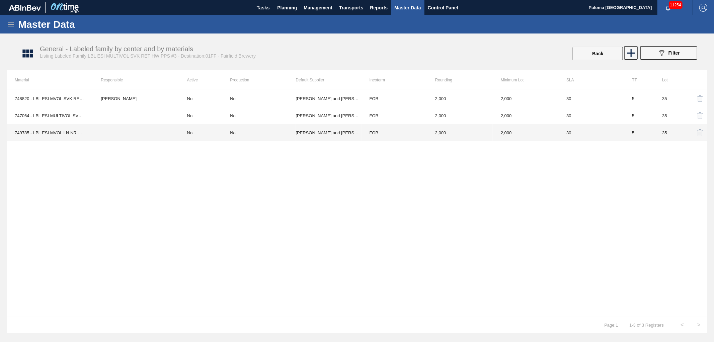
click at [46, 135] on td "749785 - LBL ESI MVOL LN NR HW APL 0724 #3 8.2% B" at bounding box center [50, 132] width 86 height 17
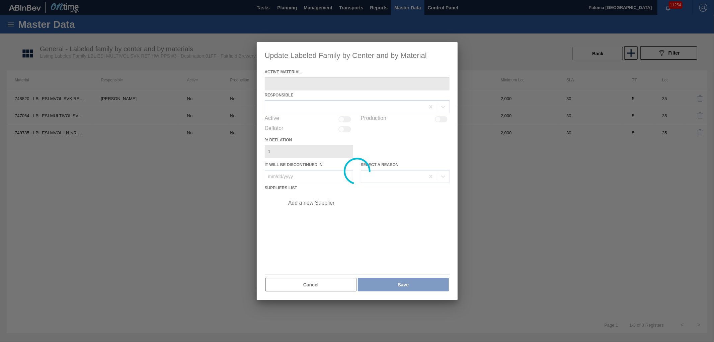
type Material "749785 - LBL ESI MVOL LN NR HW APL 0724 #3 8.2% B"
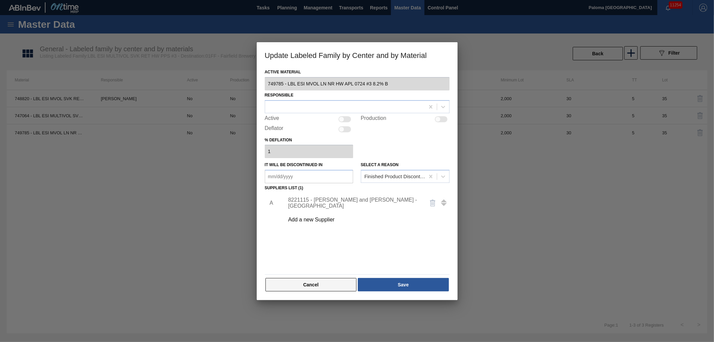
click at [306, 284] on button "Cancel" at bounding box center [311, 284] width 91 height 13
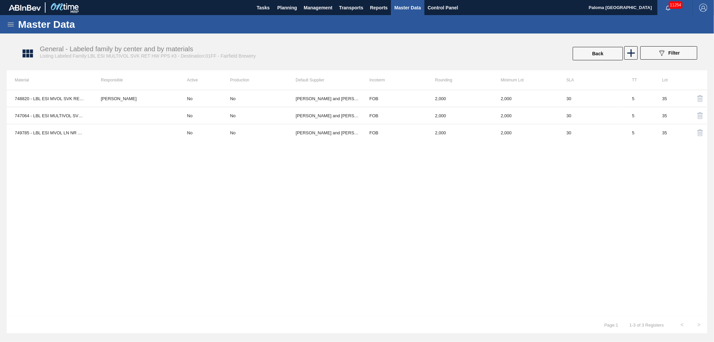
drag, startPoint x: 11, startPoint y: 19, endPoint x: 9, endPoint y: 23, distance: 5.0
click at [11, 20] on div "Master Data" at bounding box center [357, 24] width 714 height 18
click at [9, 24] on icon at bounding box center [11, 24] width 6 height 4
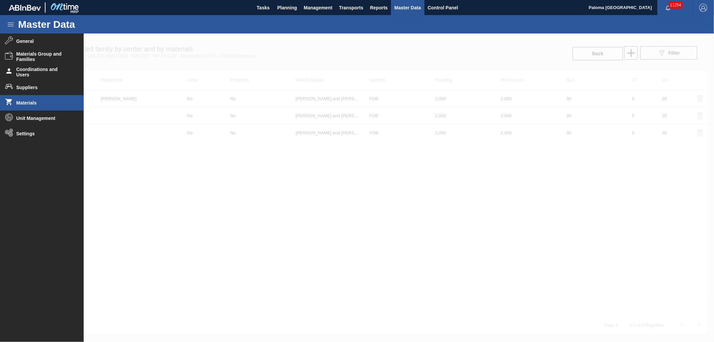
click at [32, 103] on span "Materials" at bounding box center [43, 102] width 55 height 5
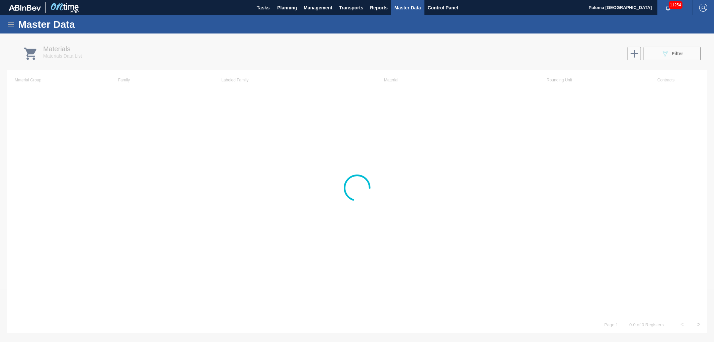
click at [677, 52] on div at bounding box center [357, 187] width 714 height 308
click at [560, 79] on div at bounding box center [357, 187] width 714 height 308
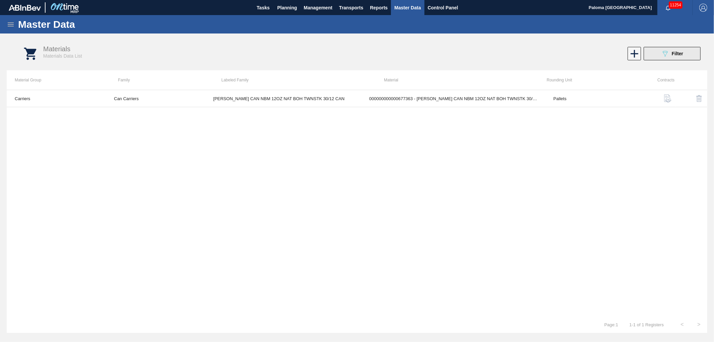
drag, startPoint x: 568, startPoint y: 39, endPoint x: 645, endPoint y: 52, distance: 78.1
click at [668, 55] on icon "089F7B8B-B2A5-4AFE-B5C0-19BA573D28AC" at bounding box center [665, 54] width 8 height 8
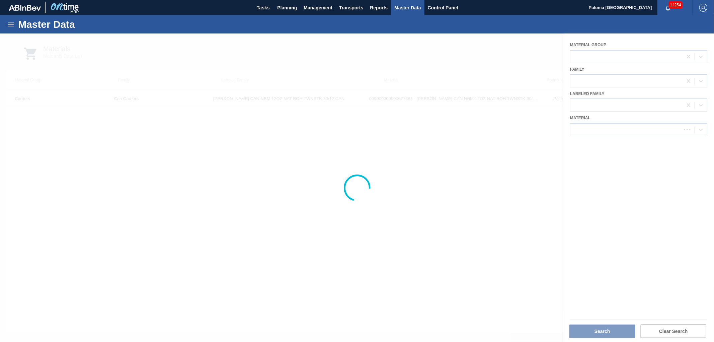
click at [584, 127] on div at bounding box center [357, 187] width 714 height 308
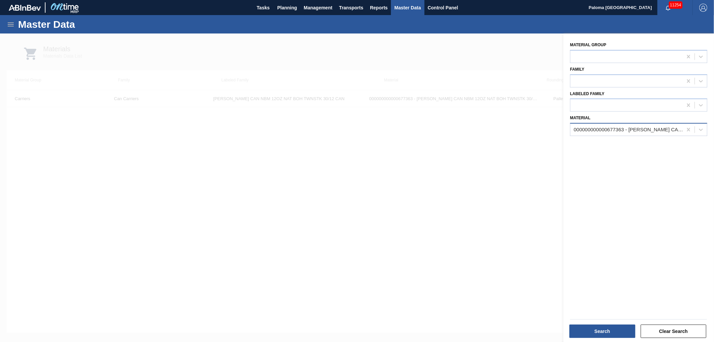
click at [586, 133] on div "000000000000677363 - [PERSON_NAME] CAN NBM 12OZ NAT BOH TWNSTK 30/12 C" at bounding box center [627, 130] width 112 height 10
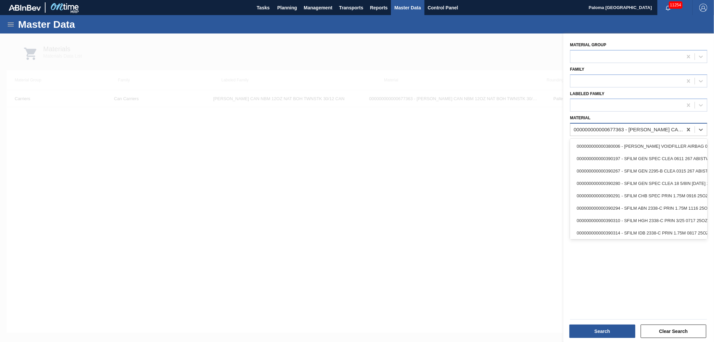
paste input "749785"
type input "749785"
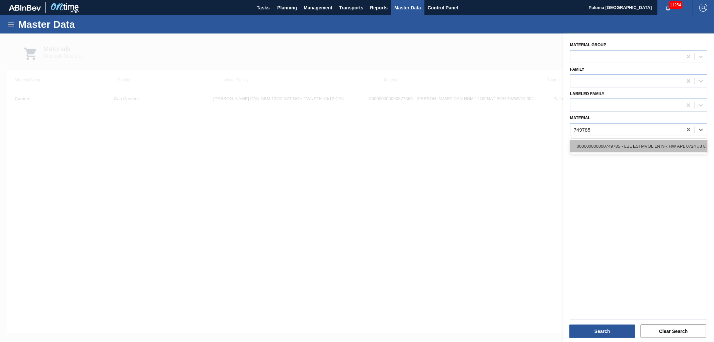
click at [587, 144] on div "000000000000749785 - LBL ESI MVOL LN NR HW APL 0724 #3 8.2% B" at bounding box center [638, 146] width 137 height 12
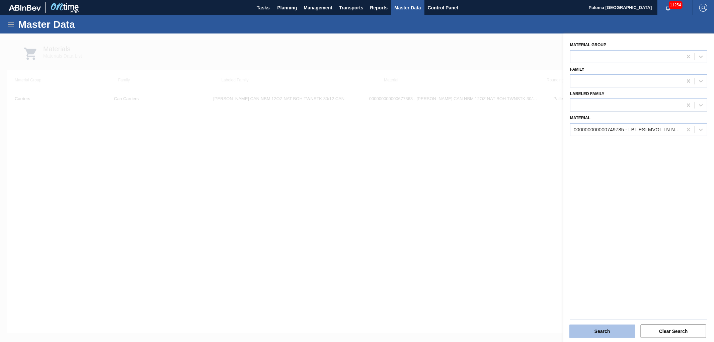
click at [584, 330] on button "Search" at bounding box center [603, 330] width 66 height 13
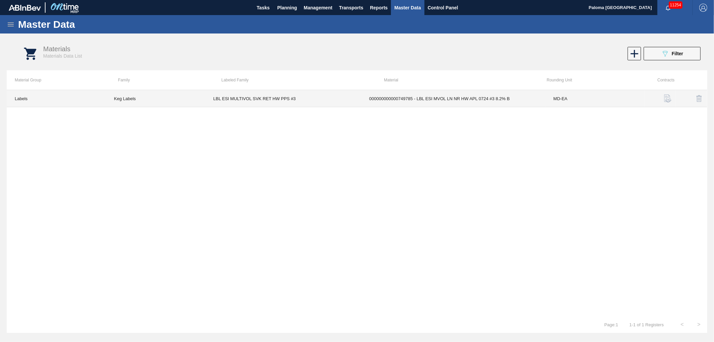
click at [438, 97] on td "000000000000749785 - LBL ESI MVOL LN NR HW APL 0724 #3 8.2% B" at bounding box center [453, 98] width 184 height 17
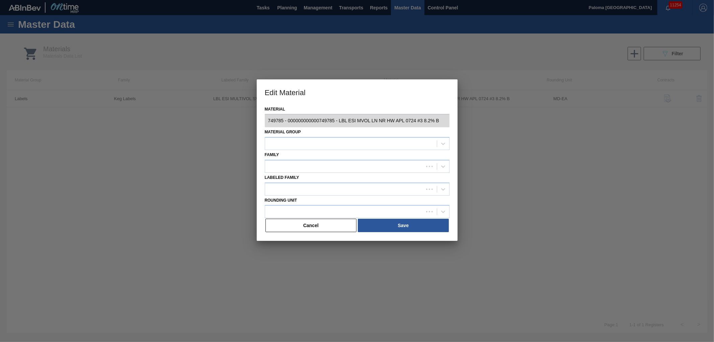
type input "749785 - 000000000000749785 - LBL ESI MVOL LN NR HW APL 0724 #3 8.2% B"
click at [324, 223] on button "Cancel" at bounding box center [311, 225] width 91 height 13
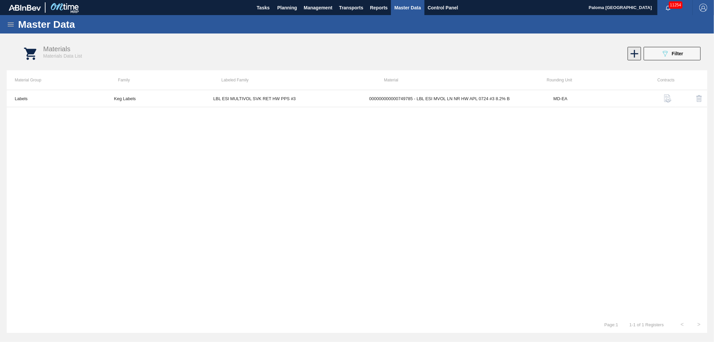
click at [634, 51] on icon at bounding box center [634, 53] width 13 height 13
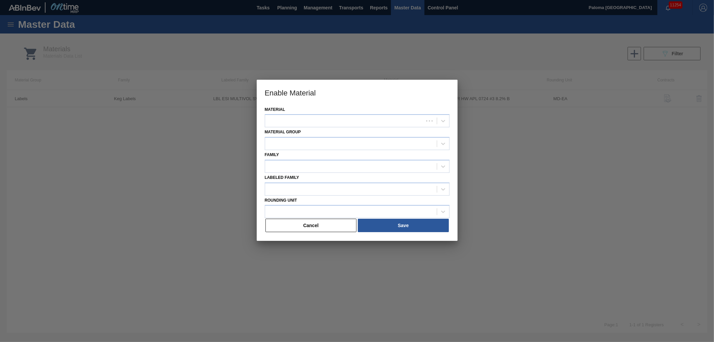
drag, startPoint x: 289, startPoint y: 228, endPoint x: 300, endPoint y: 226, distance: 11.3
click at [290, 228] on button "Cancel" at bounding box center [311, 225] width 91 height 13
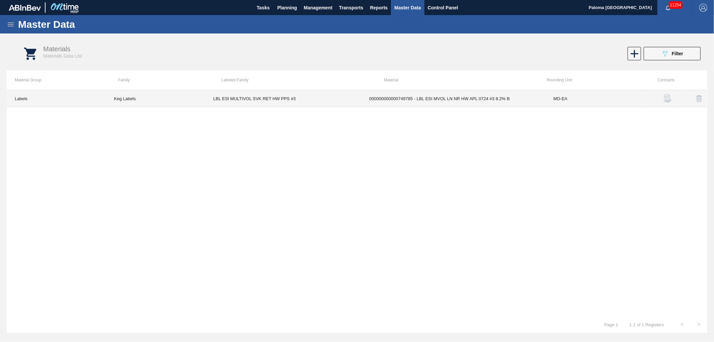
click at [570, 97] on td "MD-EA" at bounding box center [594, 98] width 99 height 17
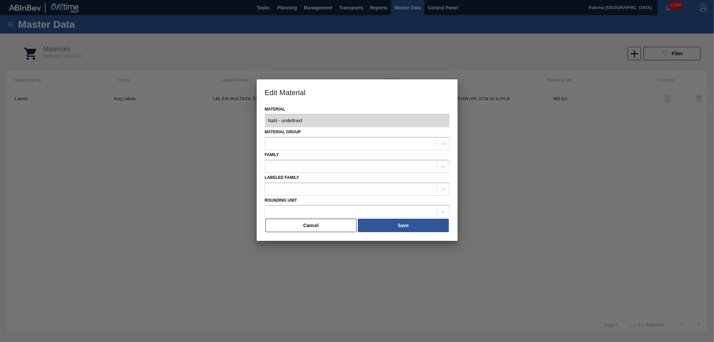
type input "749785 - 000000000000749785 - LBL ESI MVOL LN NR HW APL 0724 #3 8.2% B"
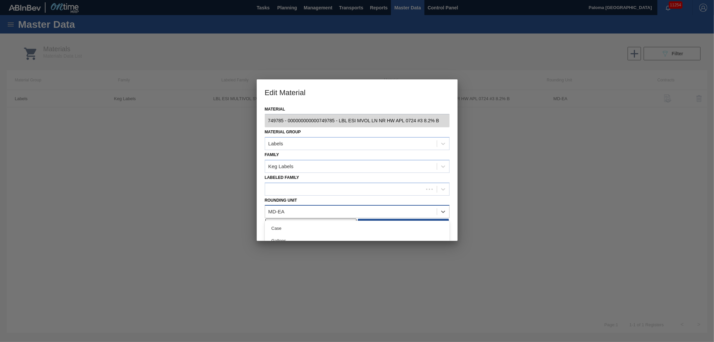
click at [292, 210] on div "MD-EA" at bounding box center [351, 212] width 172 height 10
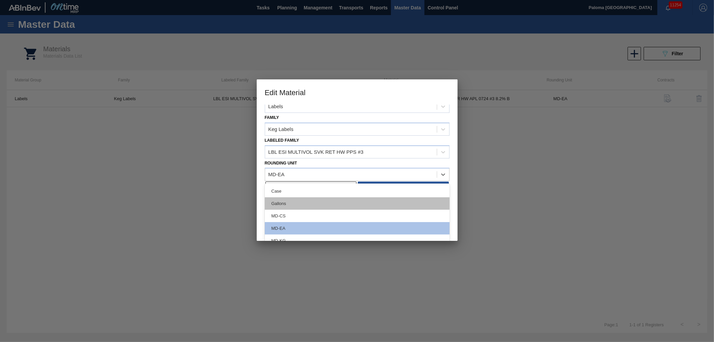
scroll to position [14, 0]
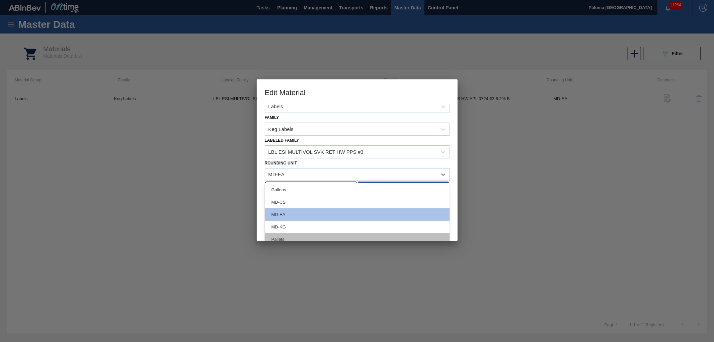
click at [298, 235] on div "Pallets" at bounding box center [357, 239] width 185 height 12
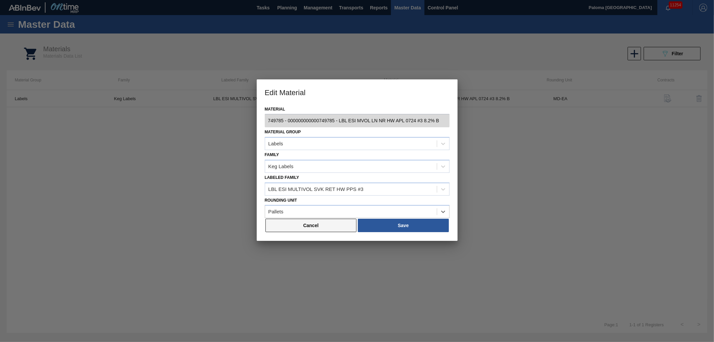
scroll to position [0, 0]
click at [401, 225] on button "Save" at bounding box center [403, 225] width 91 height 13
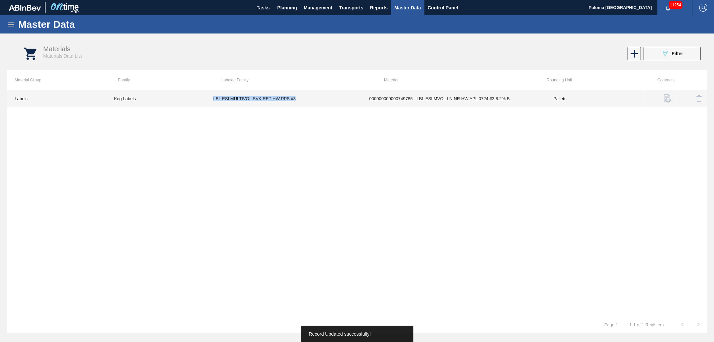
drag, startPoint x: 299, startPoint y: 101, endPoint x: 212, endPoint y: 101, distance: 87.1
click at [212, 101] on td "LBL ESI MULTIVOL SVK RET HW PPS #3" at bounding box center [283, 98] width 156 height 17
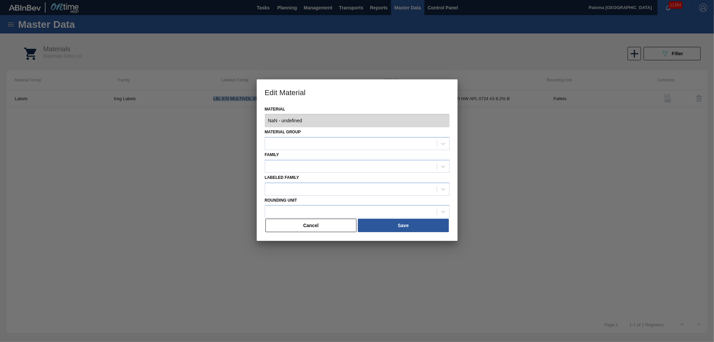
type input "749785 - 000000000000749785 - LBL ESI MVOL LN NR HW APL 0724 #3 8.2% B"
copy td "LBL ESI MULTIVOL SVK RET HW PPS #3"
click at [297, 226] on button "Cancel" at bounding box center [311, 225] width 91 height 13
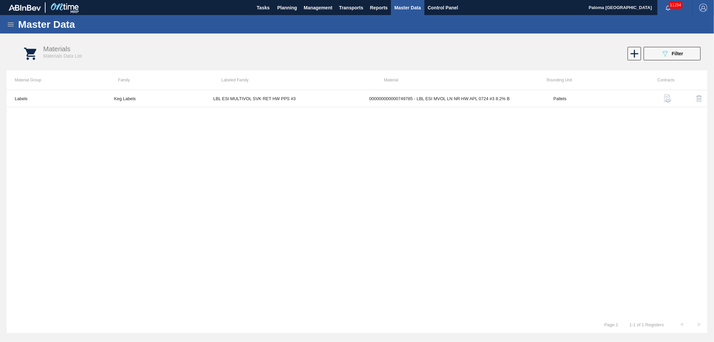
click at [6, 24] on div "Master Data" at bounding box center [357, 24] width 714 height 18
click at [9, 25] on icon at bounding box center [11, 24] width 8 height 8
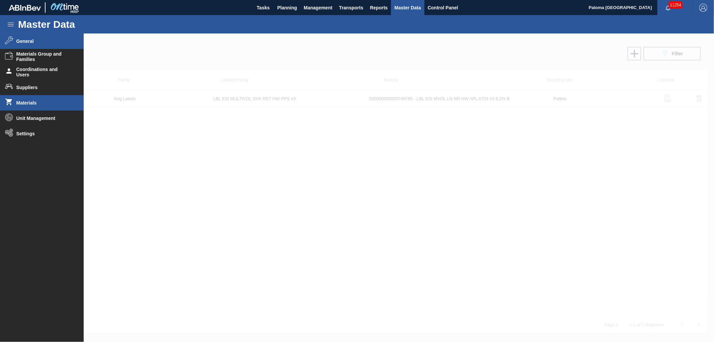
click at [24, 40] on span "General" at bounding box center [43, 41] width 55 height 5
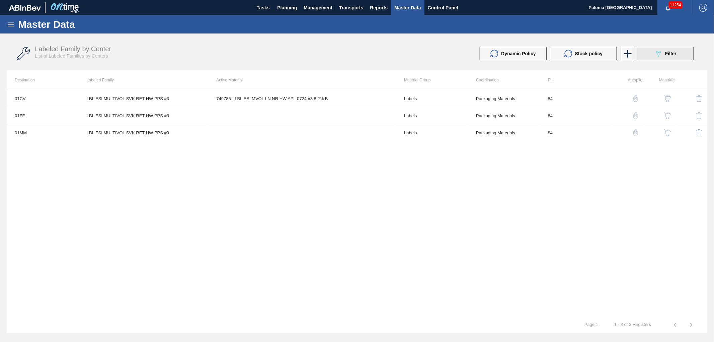
click at [658, 57] on button "089F7B8B-B2A5-4AFE-B5C0-19BA573D28AC Filter" at bounding box center [665, 53] width 57 height 13
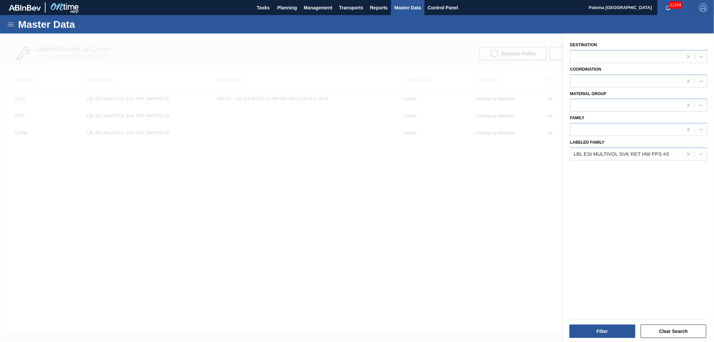
click at [478, 196] on div at bounding box center [357, 204] width 714 height 342
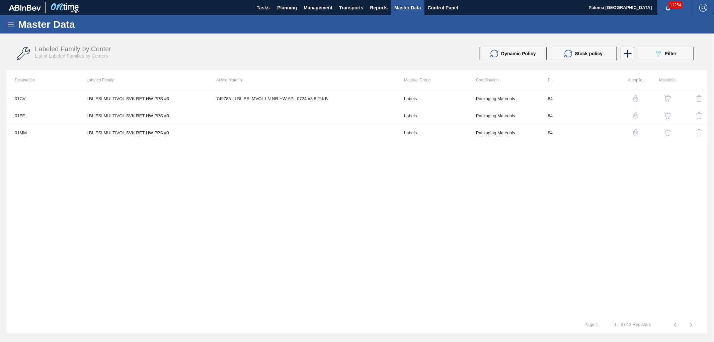
click at [669, 132] on img "button" at bounding box center [667, 132] width 7 height 7
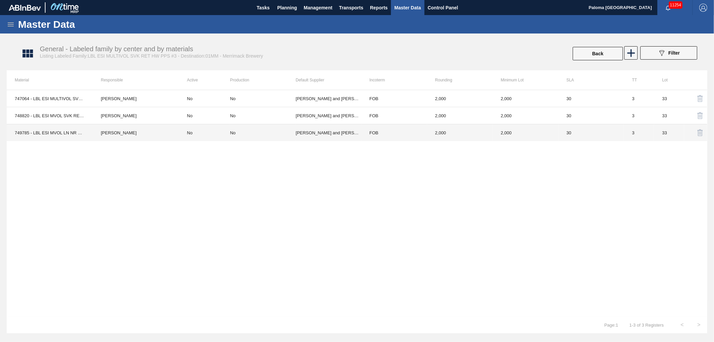
click at [355, 131] on td "[PERSON_NAME] and [PERSON_NAME] - [GEOGRAPHIC_DATA]" at bounding box center [329, 132] width 66 height 17
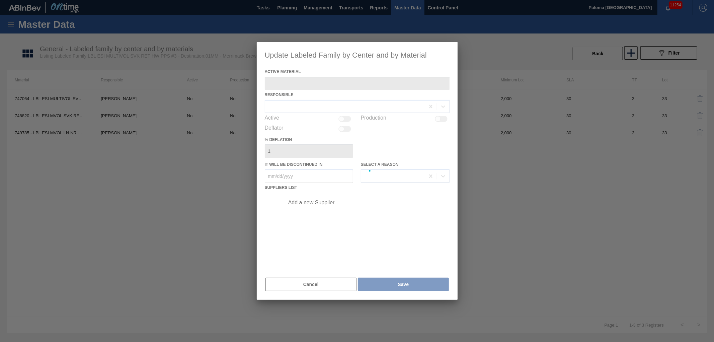
type Material "749785 - LBL ESI MVOL LN NR HW APL 0724 #3 8.2% B"
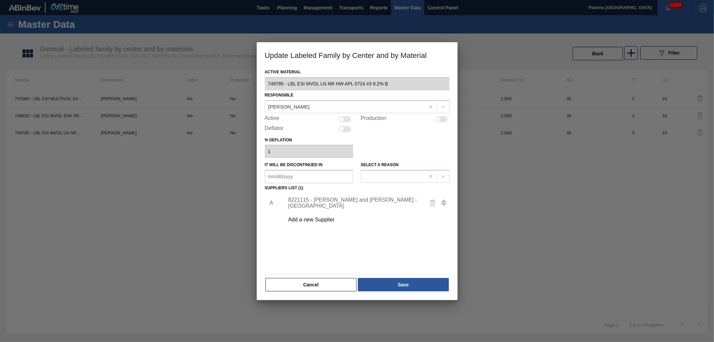
click at [340, 202] on div "8221115 - [PERSON_NAME] and [PERSON_NAME] - [GEOGRAPHIC_DATA]" at bounding box center [353, 203] width 131 height 12
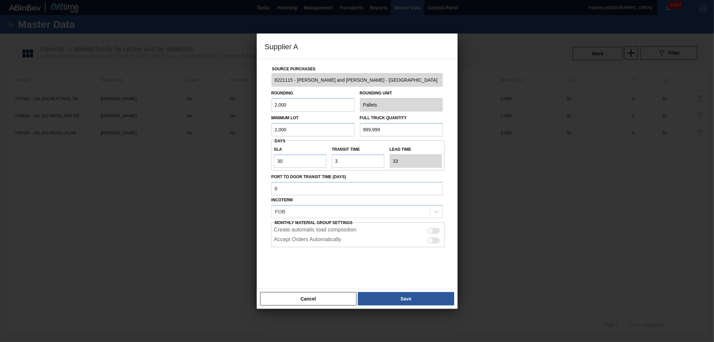
click at [349, 108] on div "Rounding 2,000 Rounding Unit Pallets" at bounding box center [357, 99] width 177 height 25
click at [327, 293] on button "Cancel" at bounding box center [308, 298] width 97 height 13
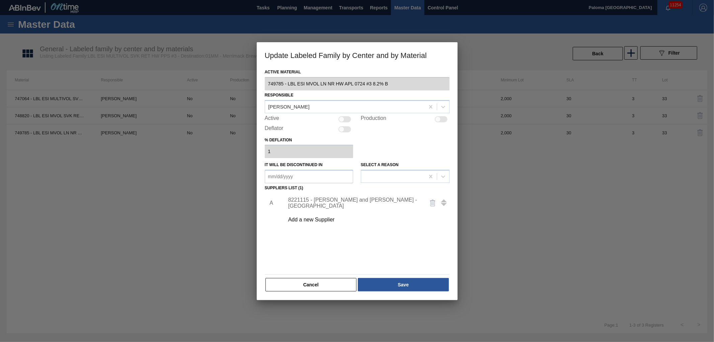
click at [288, 291] on div "Cancel Save" at bounding box center [357, 284] width 185 height 15
click at [303, 280] on button "Cancel" at bounding box center [311, 284] width 91 height 13
